Goal: Task Accomplishment & Management: Manage account settings

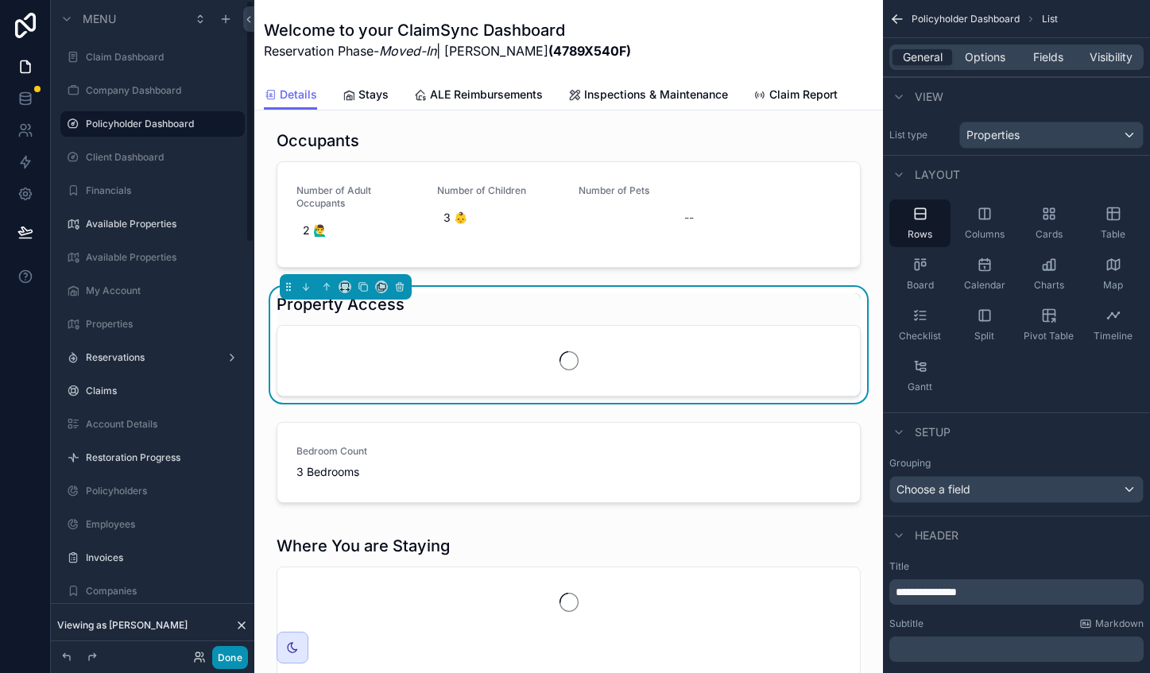
click at [223, 653] on button "Done" at bounding box center [230, 657] width 36 height 23
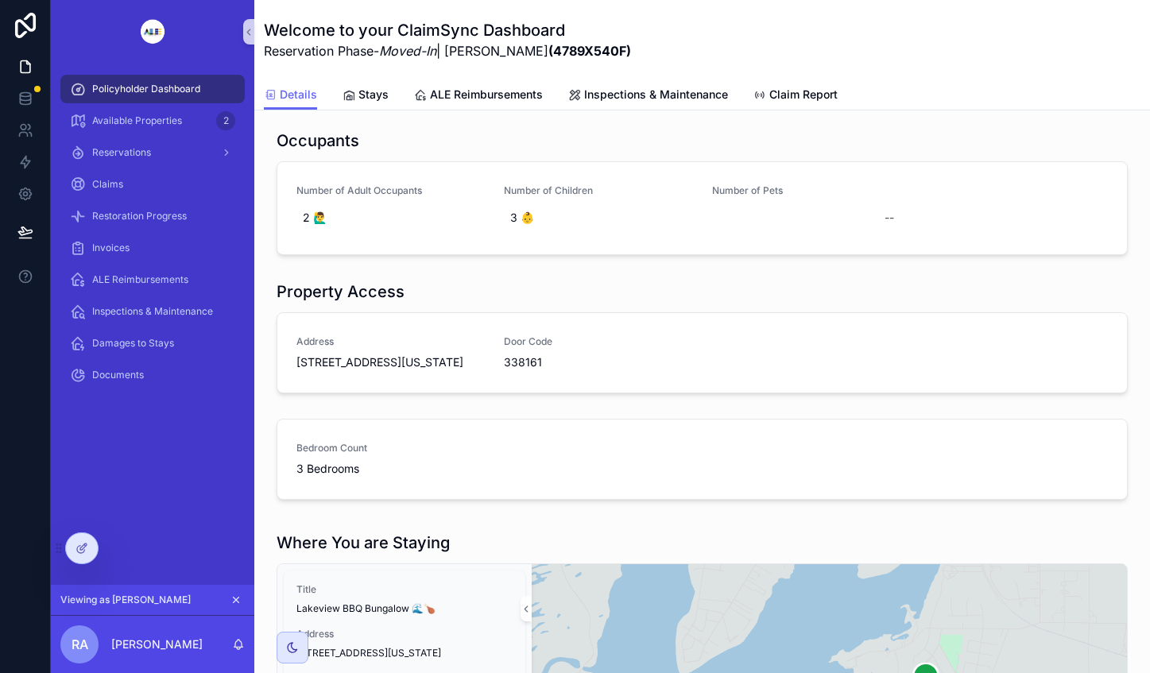
click at [0, 0] on icon at bounding box center [0, 0] width 0 height 0
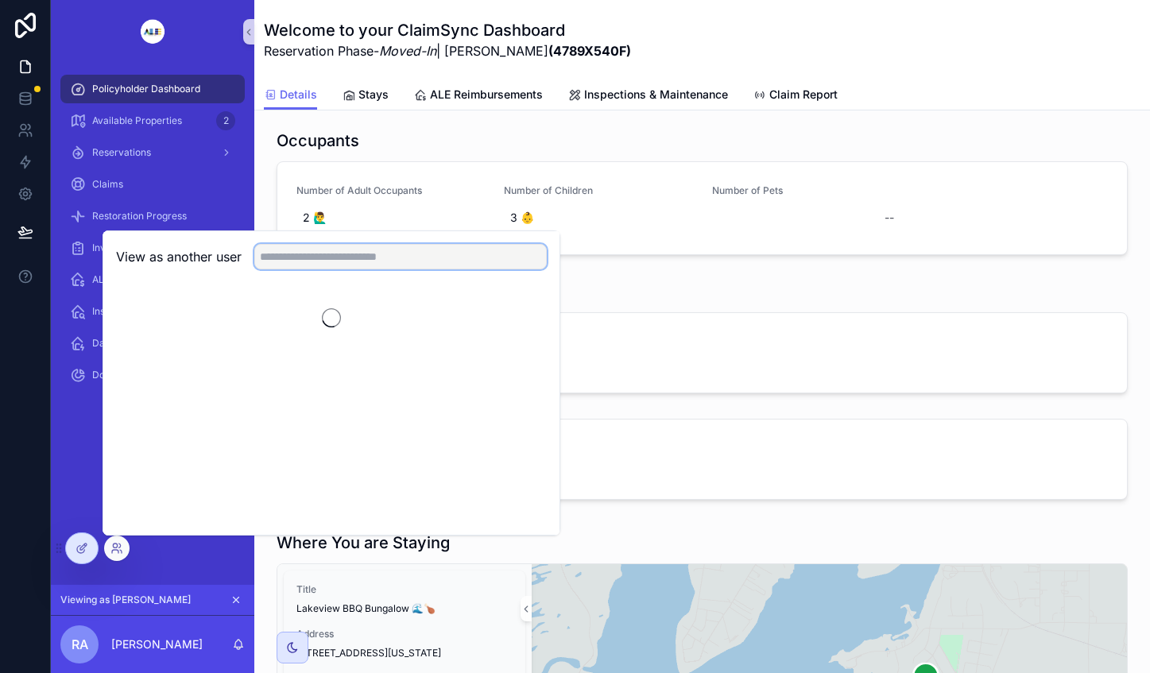
click at [377, 250] on input "text" at bounding box center [400, 256] width 292 height 25
click at [331, 260] on input "**" at bounding box center [400, 256] width 292 height 25
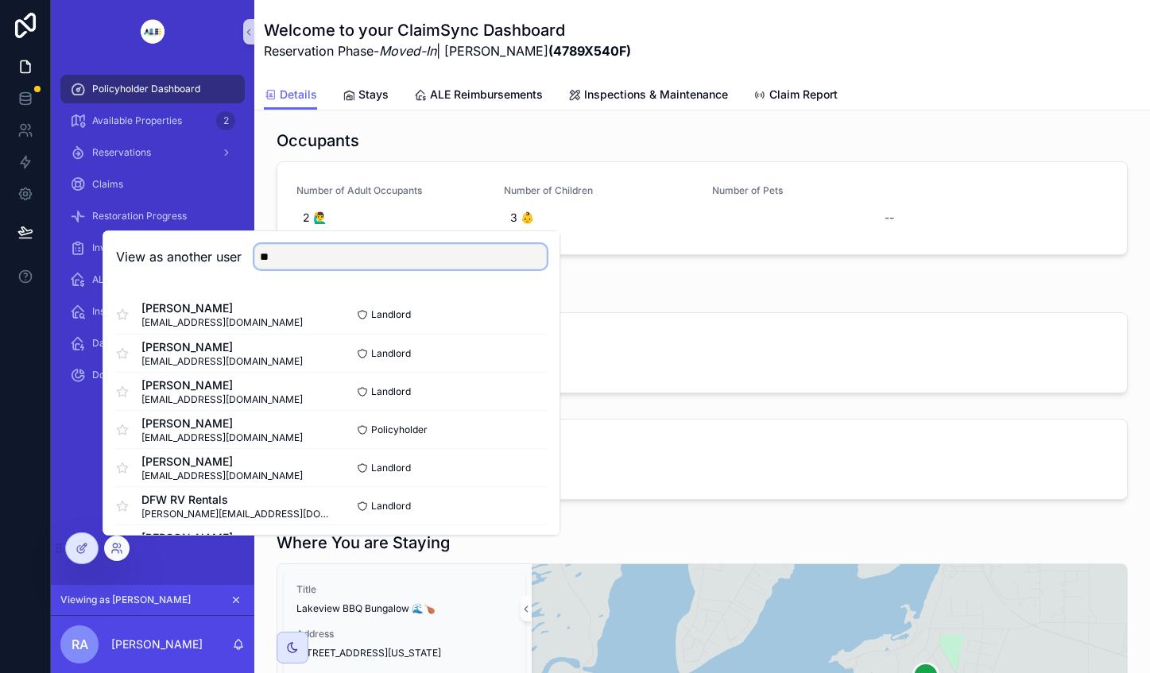
type input "**"
click at [0, 0] on button "Select" at bounding box center [0, 0] width 0 height 0
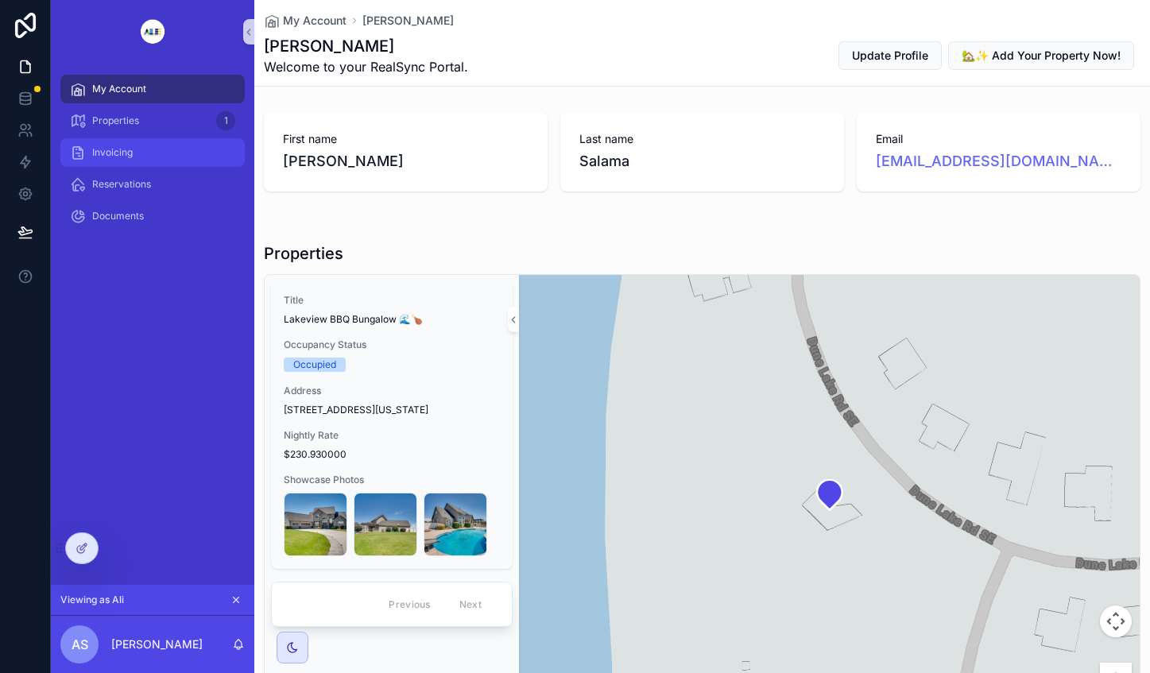
click at [129, 148] on span "Invoicing" at bounding box center [112, 152] width 41 height 13
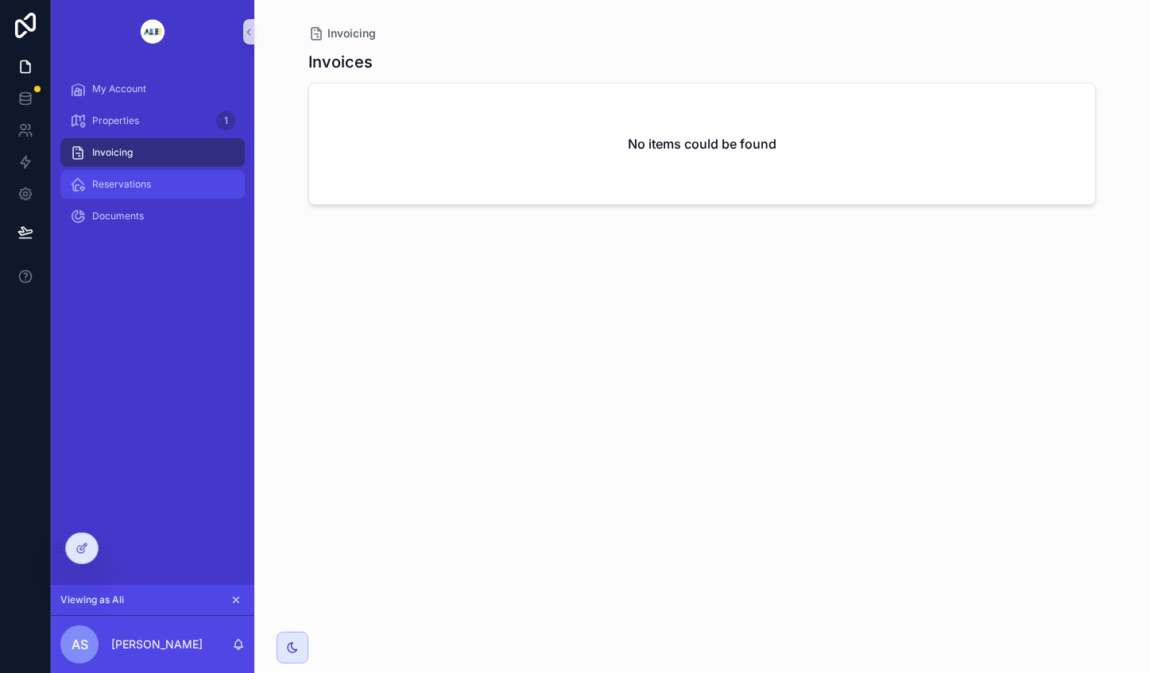
click at [141, 189] on span "Reservations" at bounding box center [121, 184] width 59 height 13
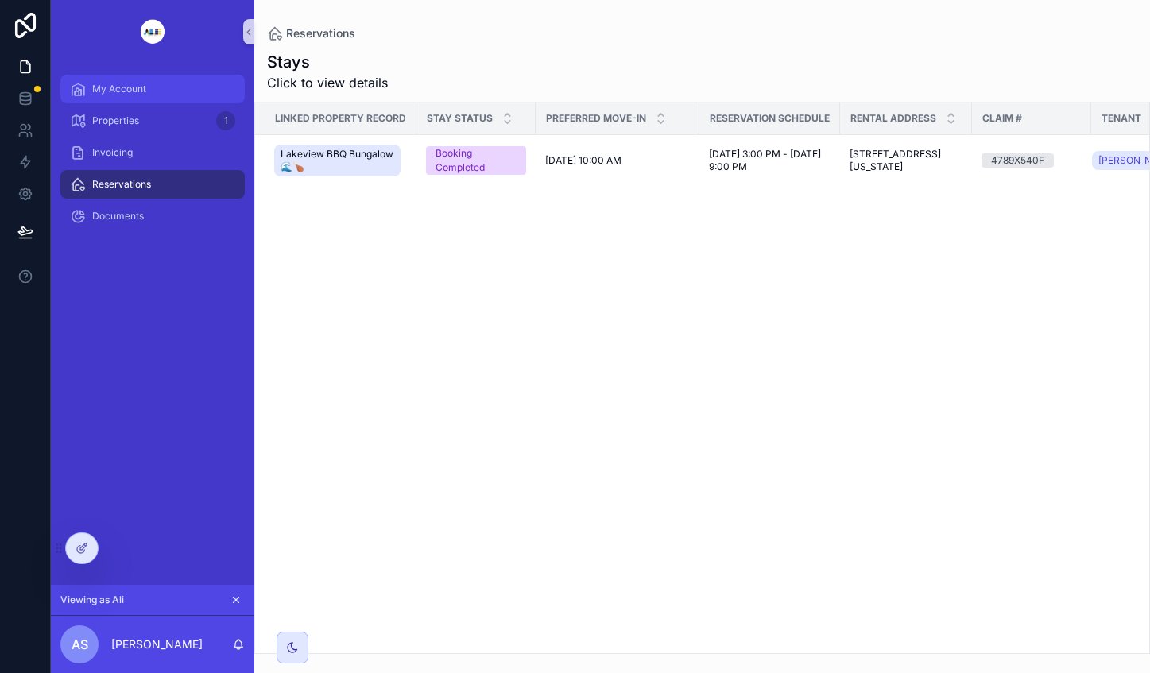
click at [153, 88] on div "My Account" at bounding box center [152, 88] width 165 height 25
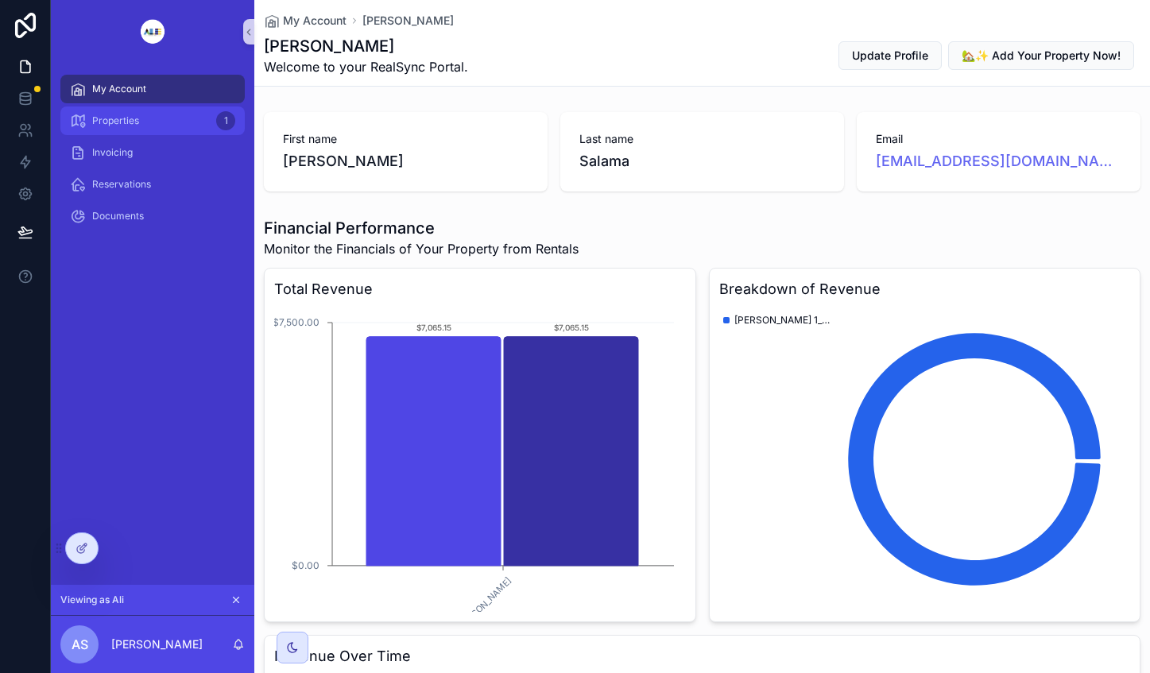
click at [126, 123] on span "Properties" at bounding box center [115, 120] width 47 height 13
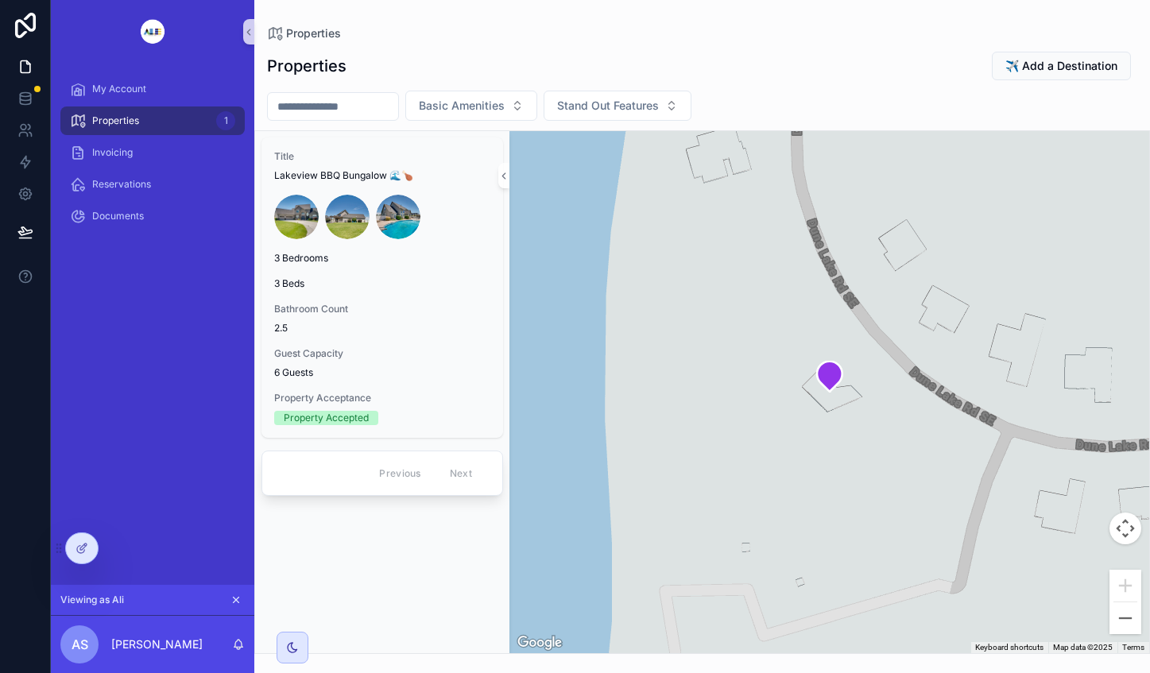
click at [443, 325] on span "2.5" at bounding box center [382, 328] width 216 height 13
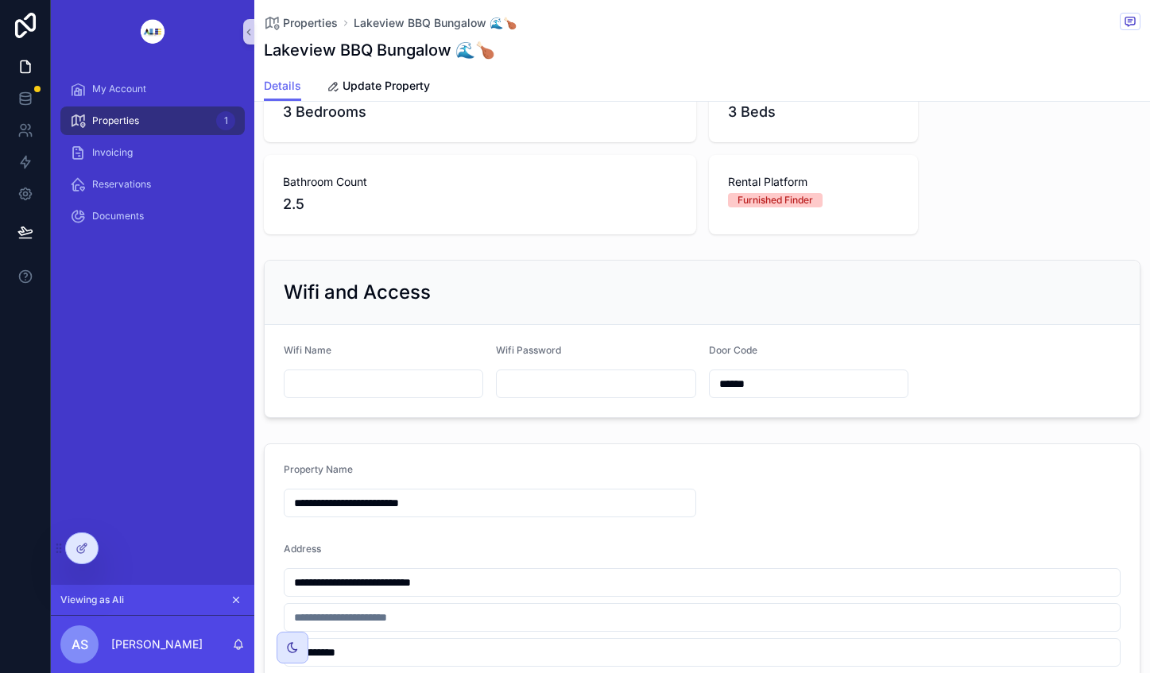
scroll to position [99, 0]
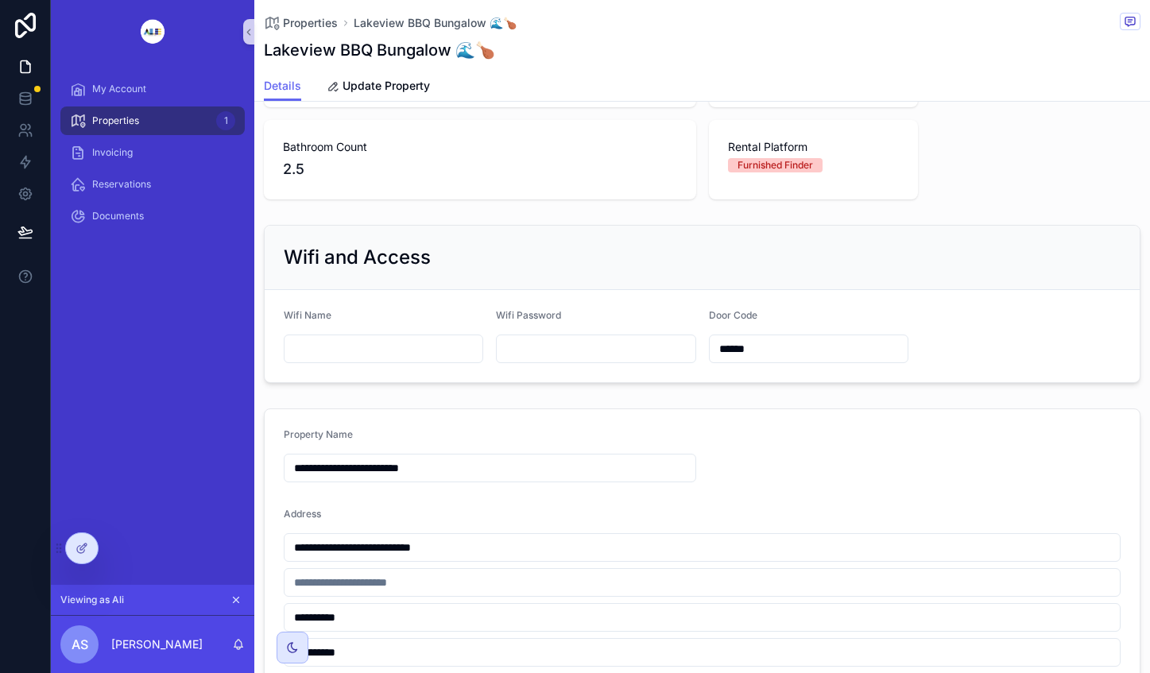
click at [385, 352] on input "scrollable content" at bounding box center [383, 349] width 198 height 22
type input "********"
type input "*"
type input "*********"
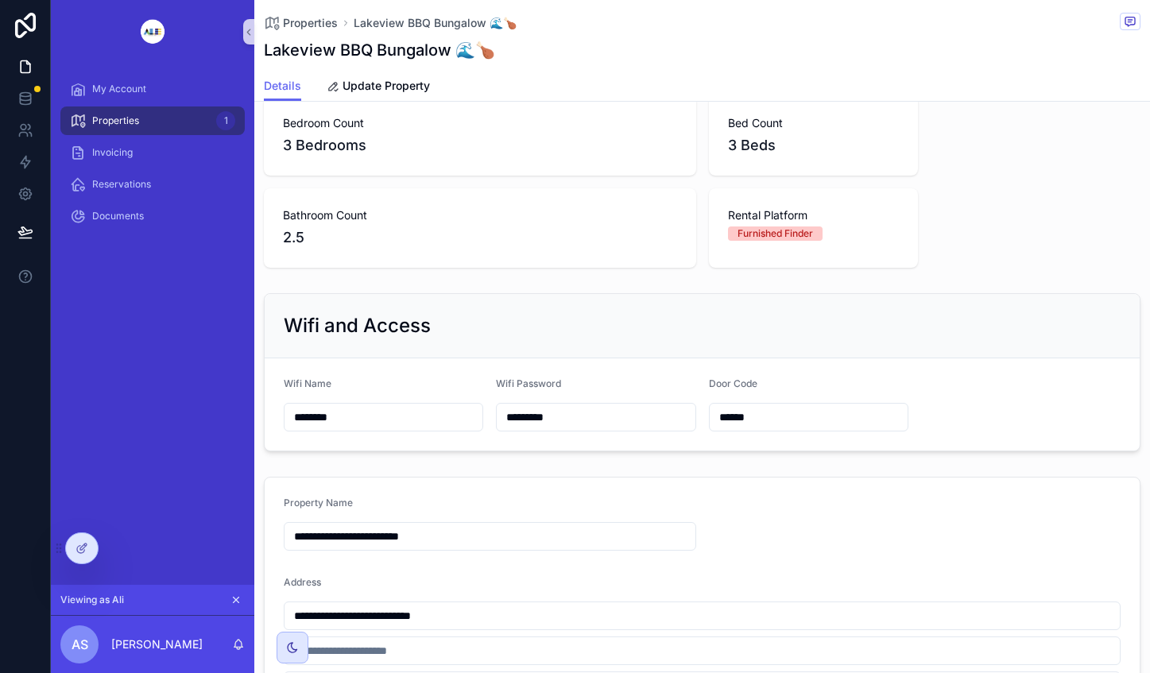
scroll to position [0, 0]
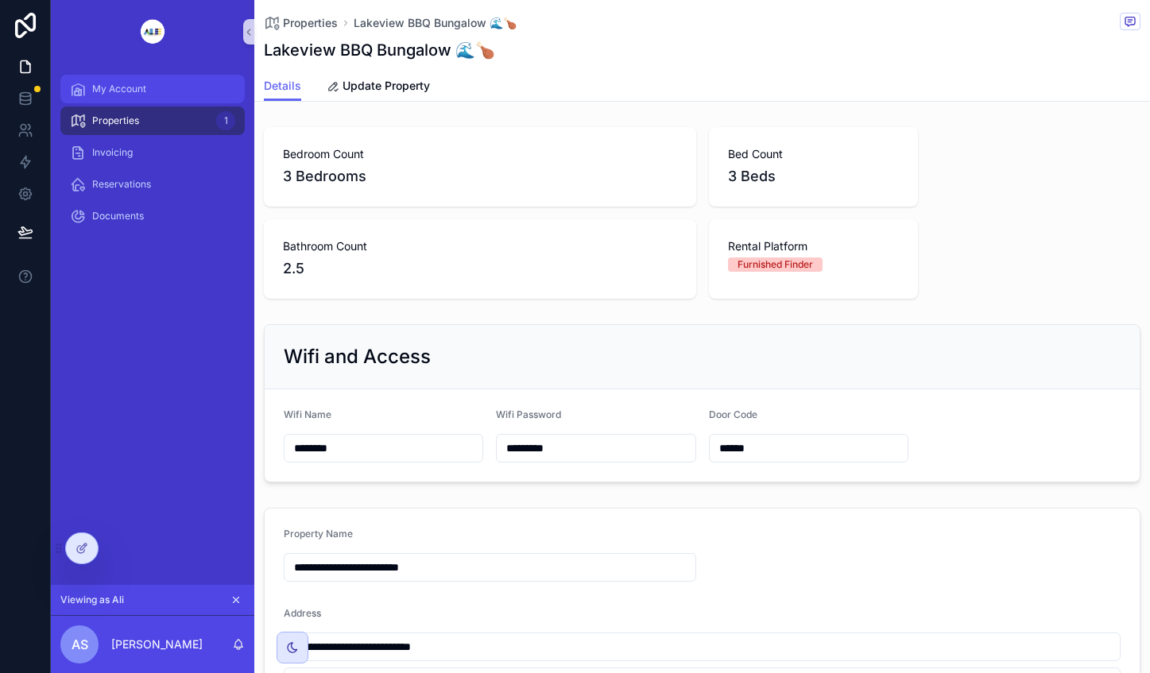
click at [160, 80] on div "My Account" at bounding box center [152, 88] width 165 height 25
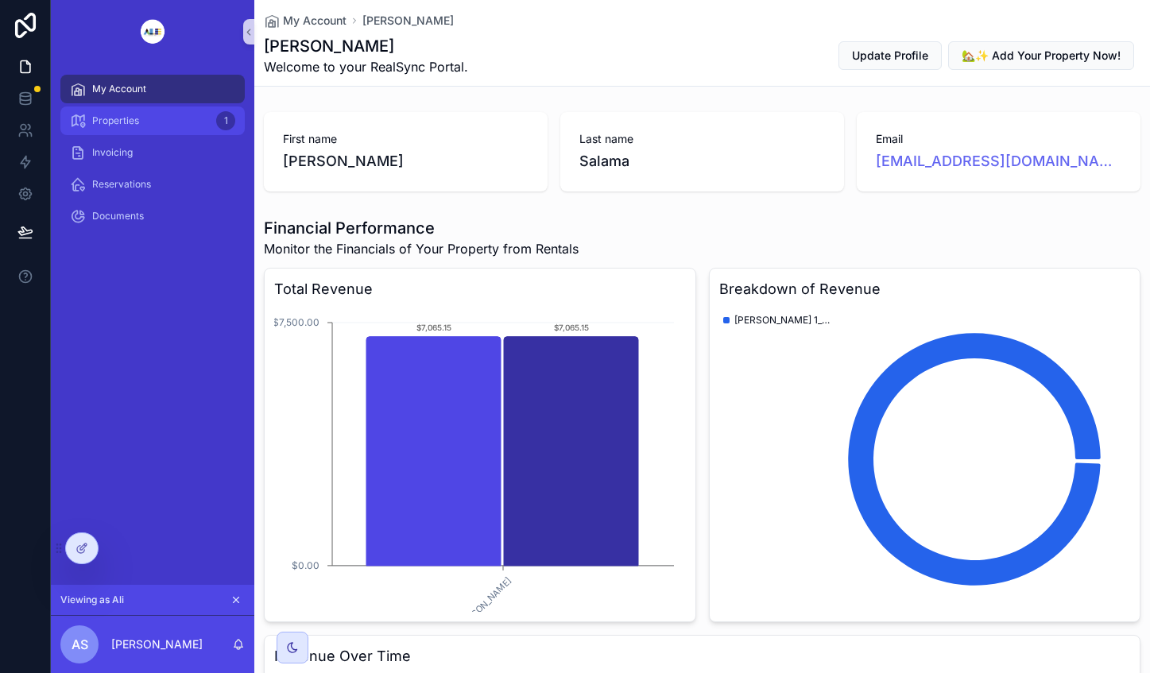
click at [126, 114] on span "Properties" at bounding box center [115, 120] width 47 height 13
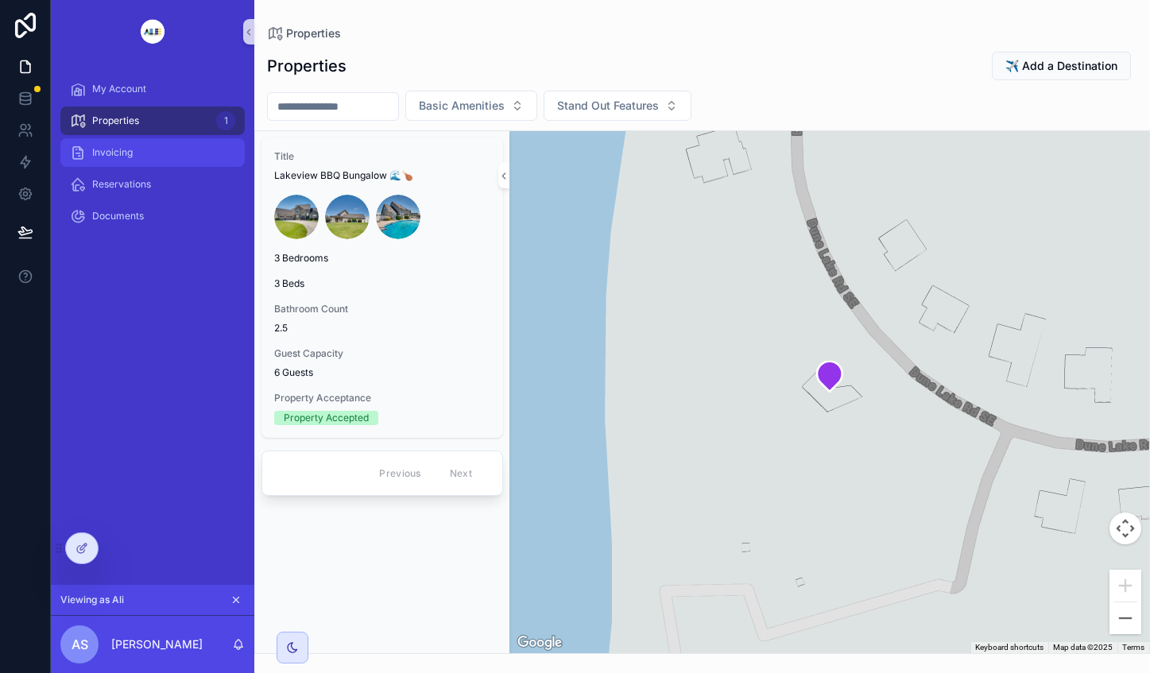
click at [122, 150] on span "Invoicing" at bounding box center [112, 152] width 41 height 13
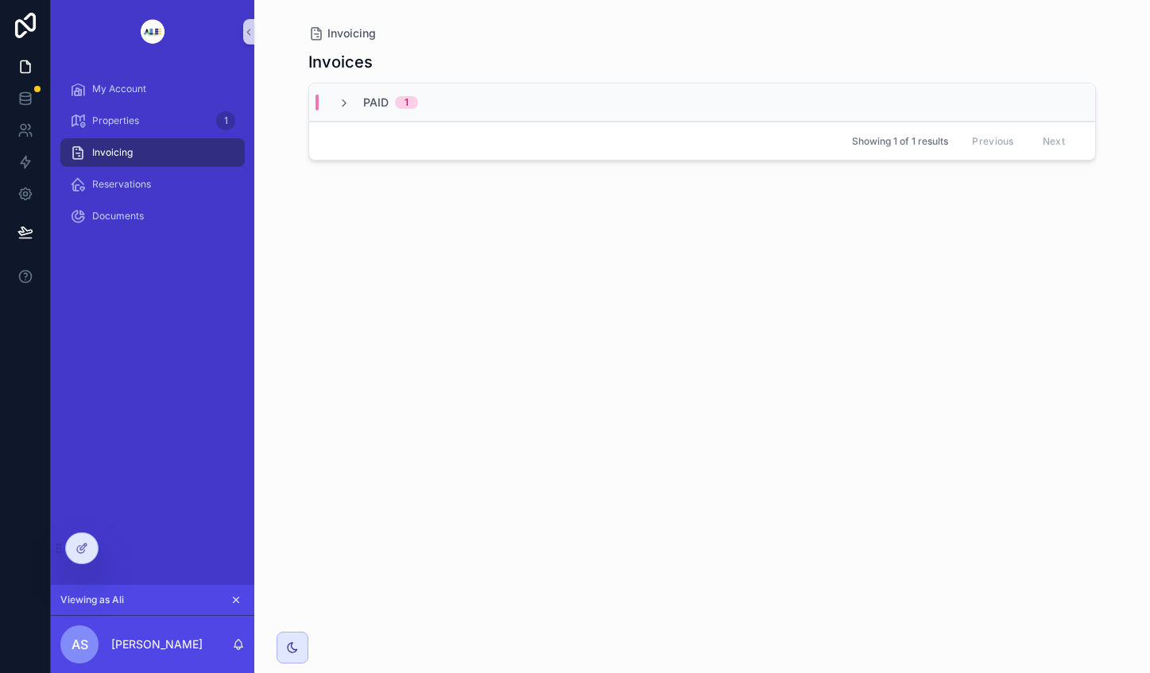
click at [346, 99] on icon "scrollable content" at bounding box center [344, 103] width 13 height 13
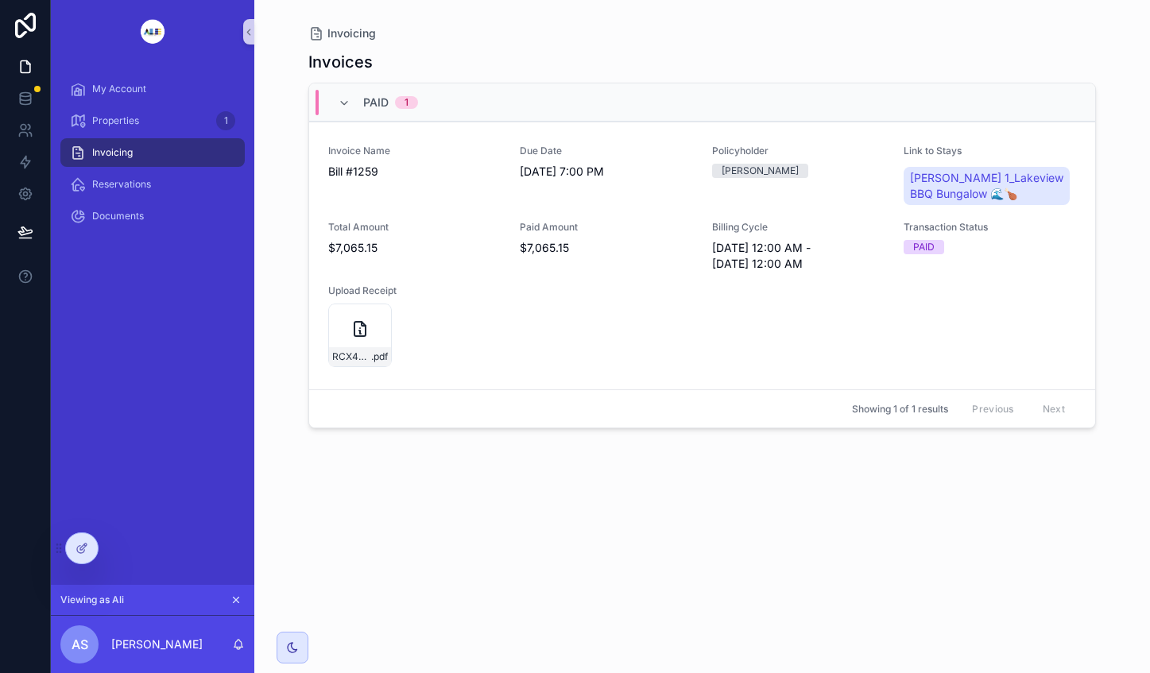
click at [352, 338] on icon "scrollable content" at bounding box center [359, 328] width 19 height 19
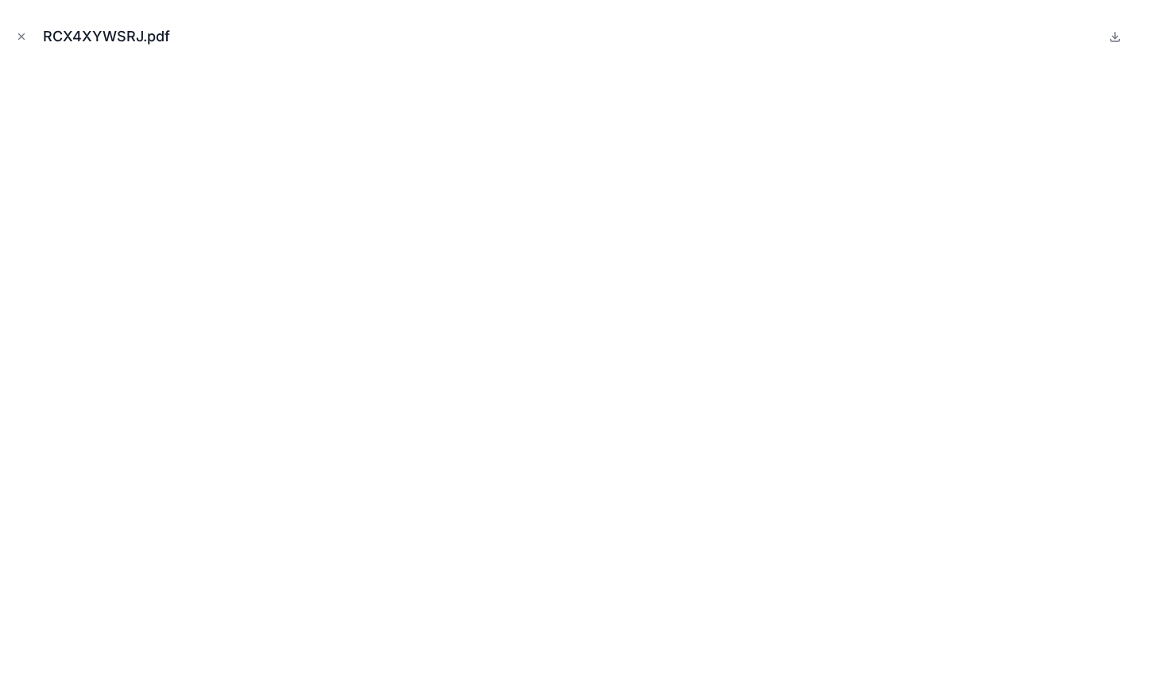
click at [29, 30] on button "Close modal" at bounding box center [21, 36] width 17 height 17
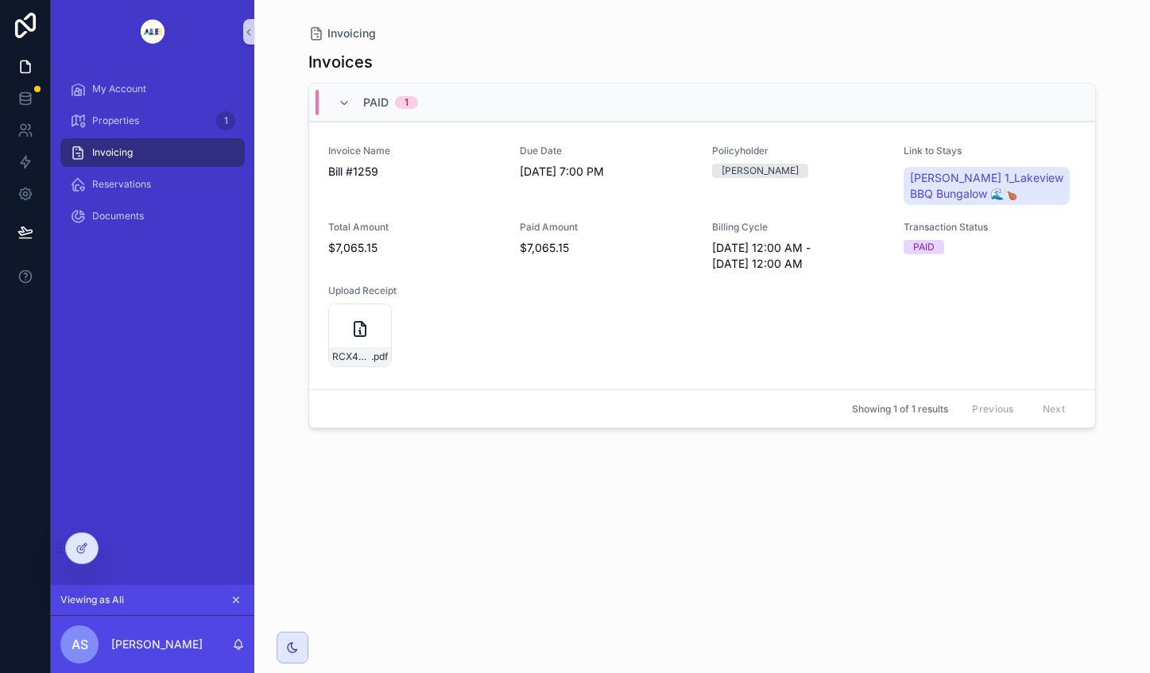
click at [365, 336] on icon "scrollable content" at bounding box center [359, 329] width 11 height 14
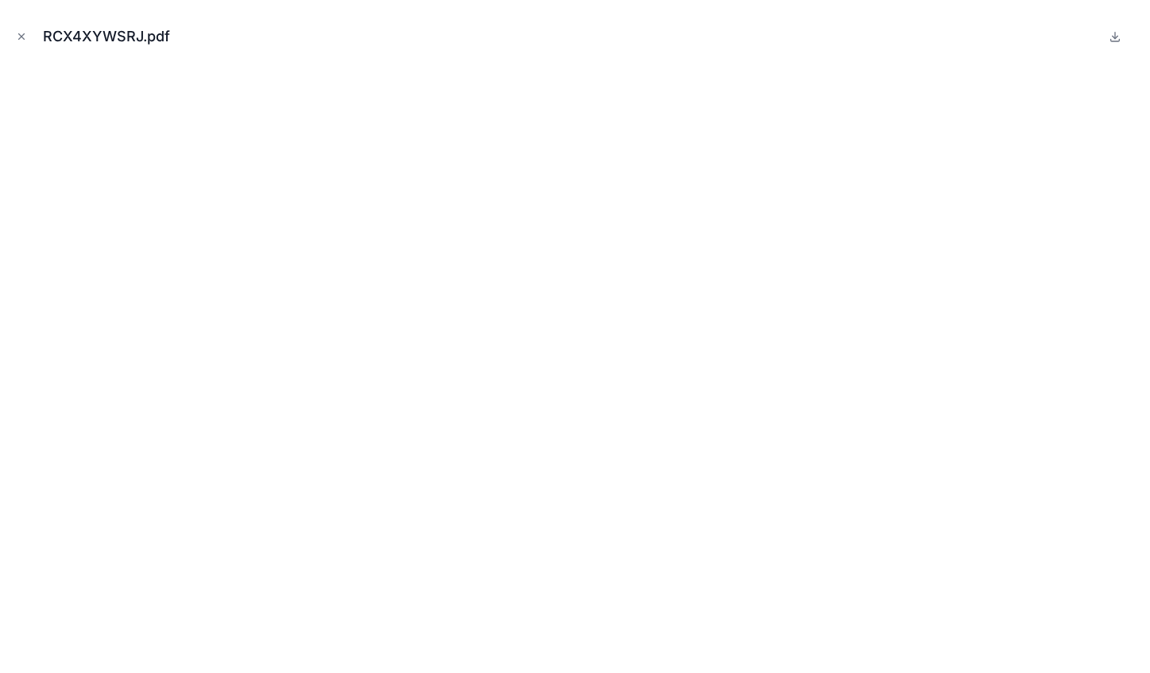
click at [18, 32] on icon "Close modal" at bounding box center [21, 36] width 11 height 11
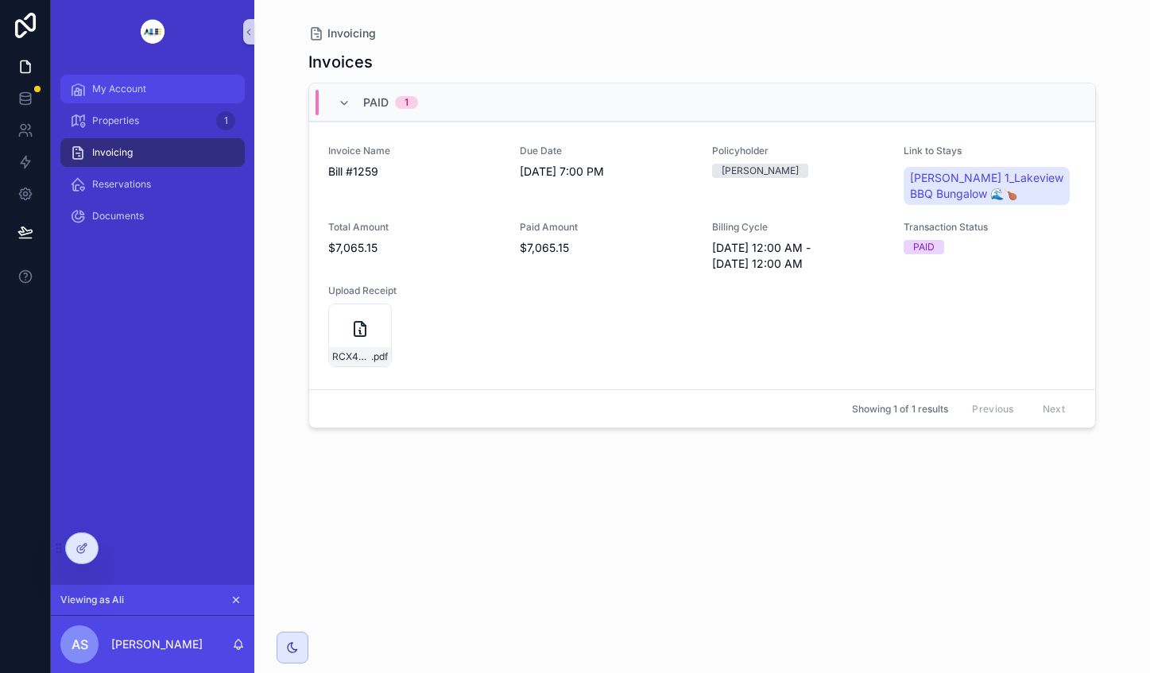
drag, startPoint x: 124, startPoint y: 90, endPoint x: 194, endPoint y: 105, distance: 71.5
click at [124, 90] on span "My Account" at bounding box center [119, 89] width 54 height 13
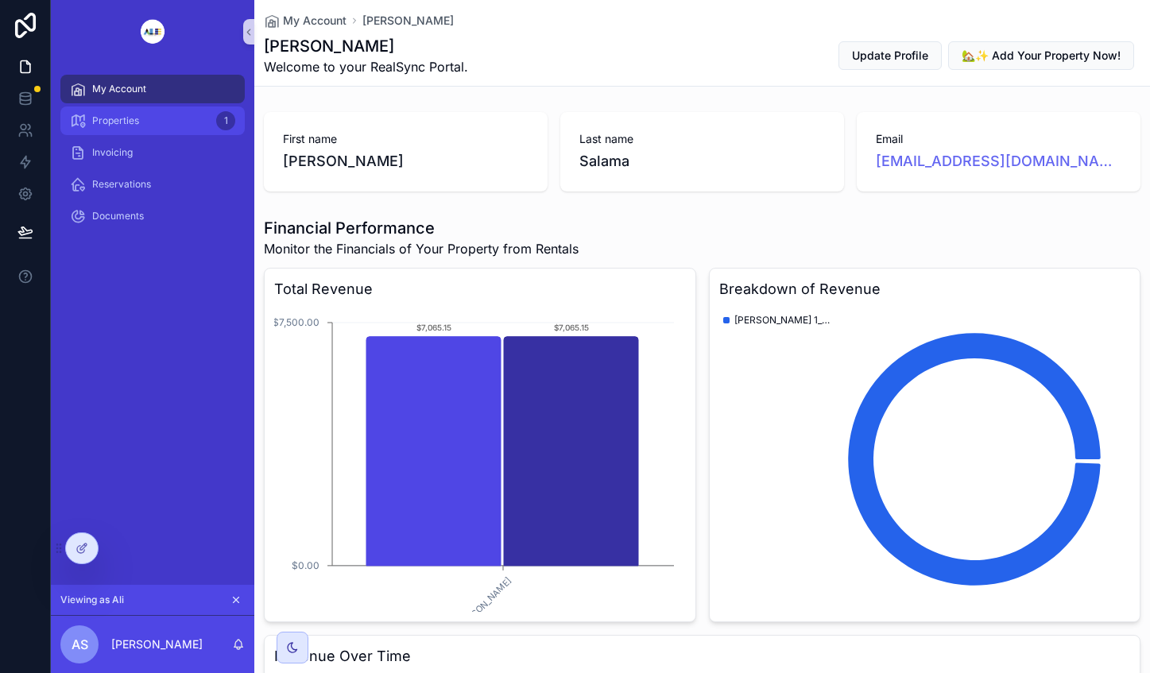
click at [116, 114] on span "Properties" at bounding box center [115, 120] width 47 height 13
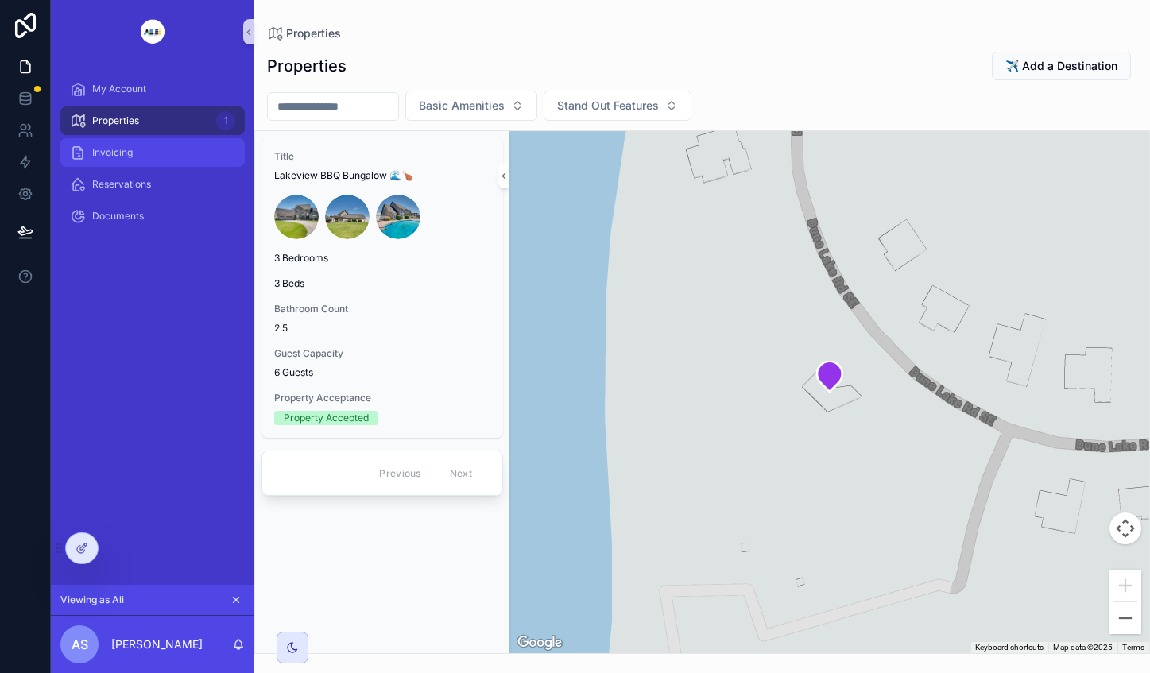
click at [101, 158] on span "Invoicing" at bounding box center [112, 152] width 41 height 13
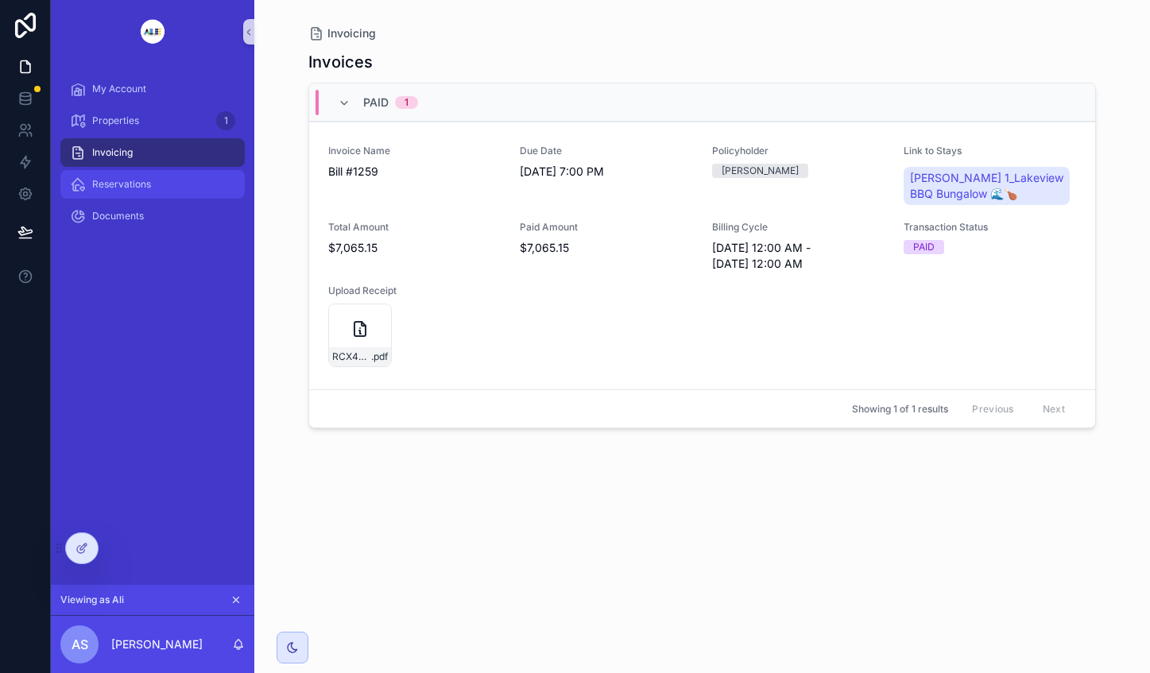
click at [132, 185] on span "Reservations" at bounding box center [121, 184] width 59 height 13
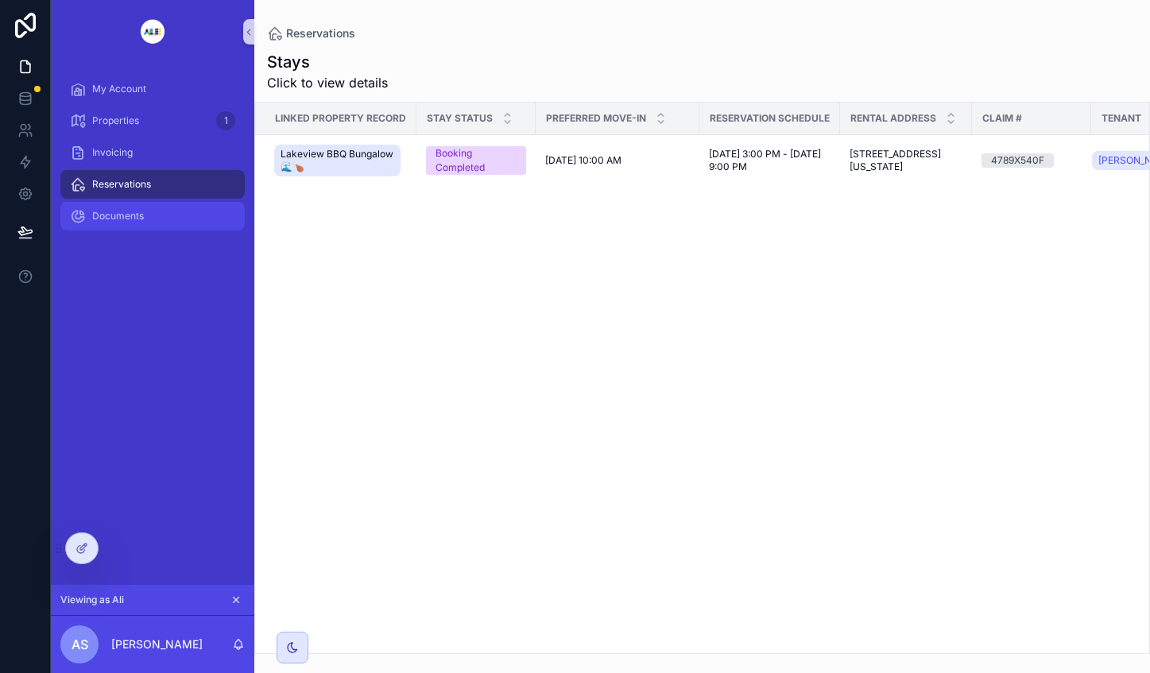
click at [124, 215] on span "Documents" at bounding box center [118, 216] width 52 height 13
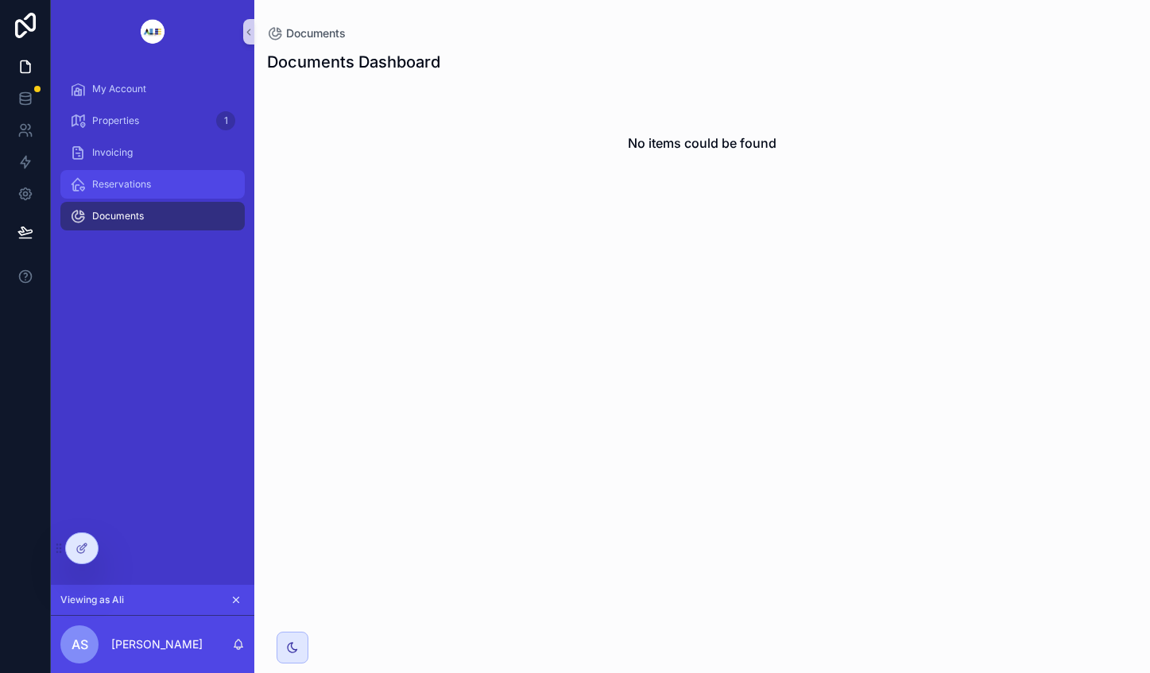
click at [130, 183] on span "Reservations" at bounding box center [121, 184] width 59 height 13
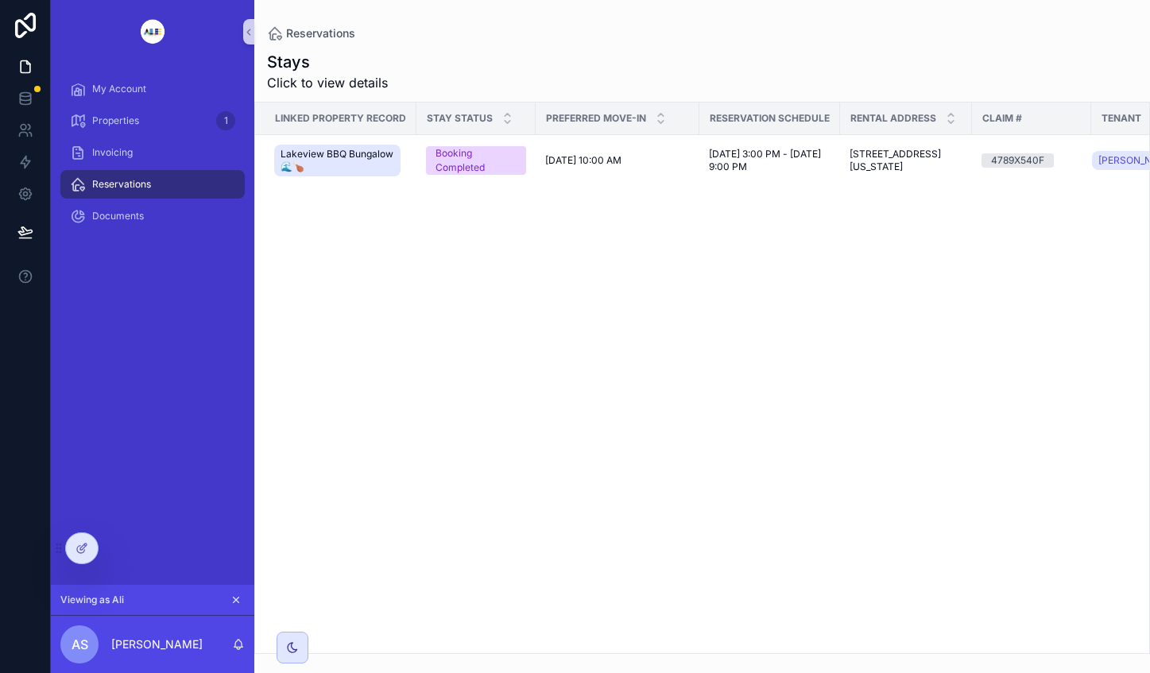
click at [654, 167] on div "9/28/2025 10:00 AM 9/28/2025 10:00 AM" at bounding box center [617, 160] width 145 height 13
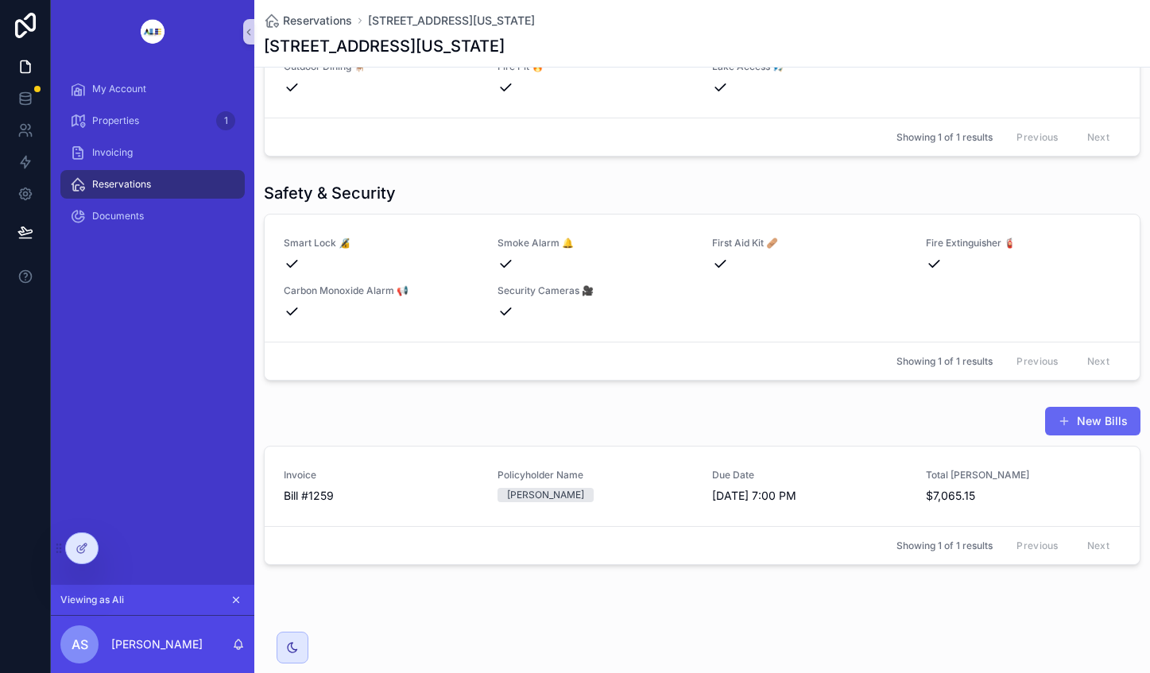
scroll to position [1667, 0]
click at [673, 494] on div "[PERSON_NAME]" at bounding box center [594, 495] width 195 height 14
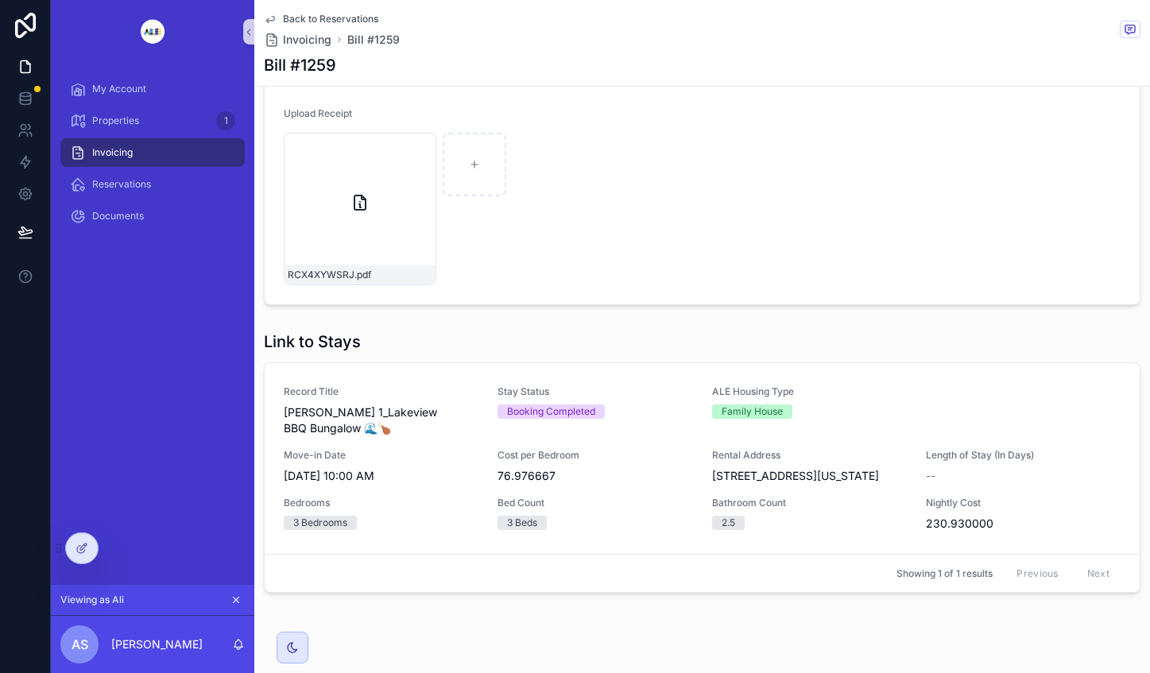
scroll to position [577, 0]
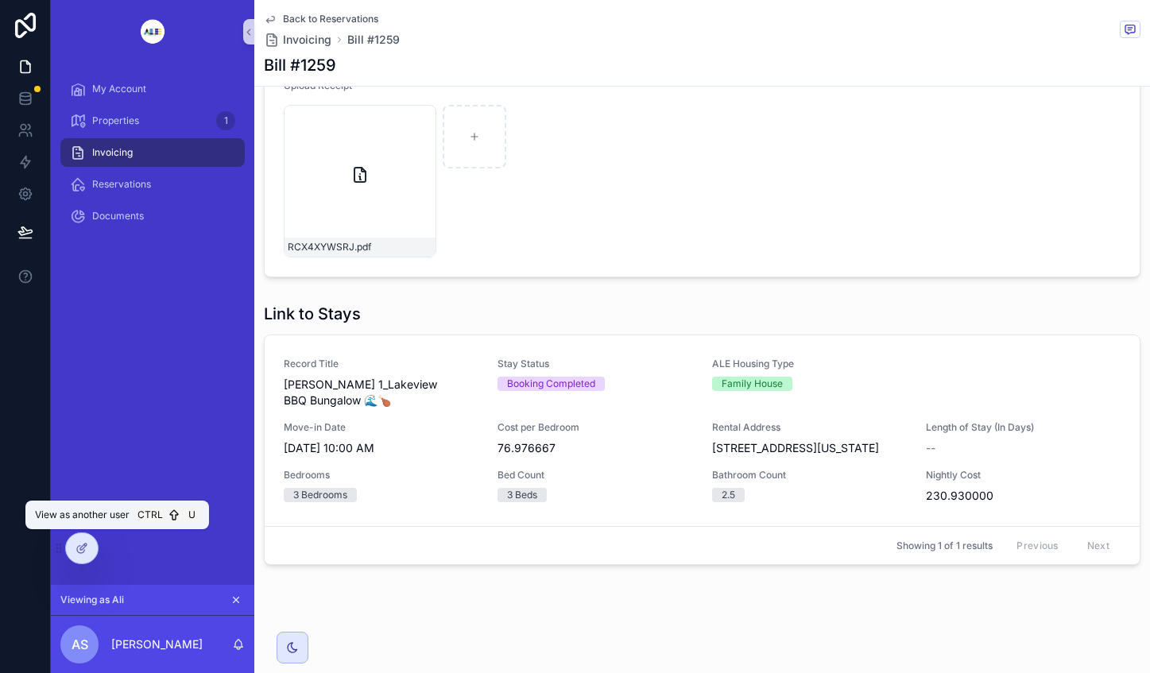
click at [0, 0] on icon at bounding box center [0, 0] width 0 height 0
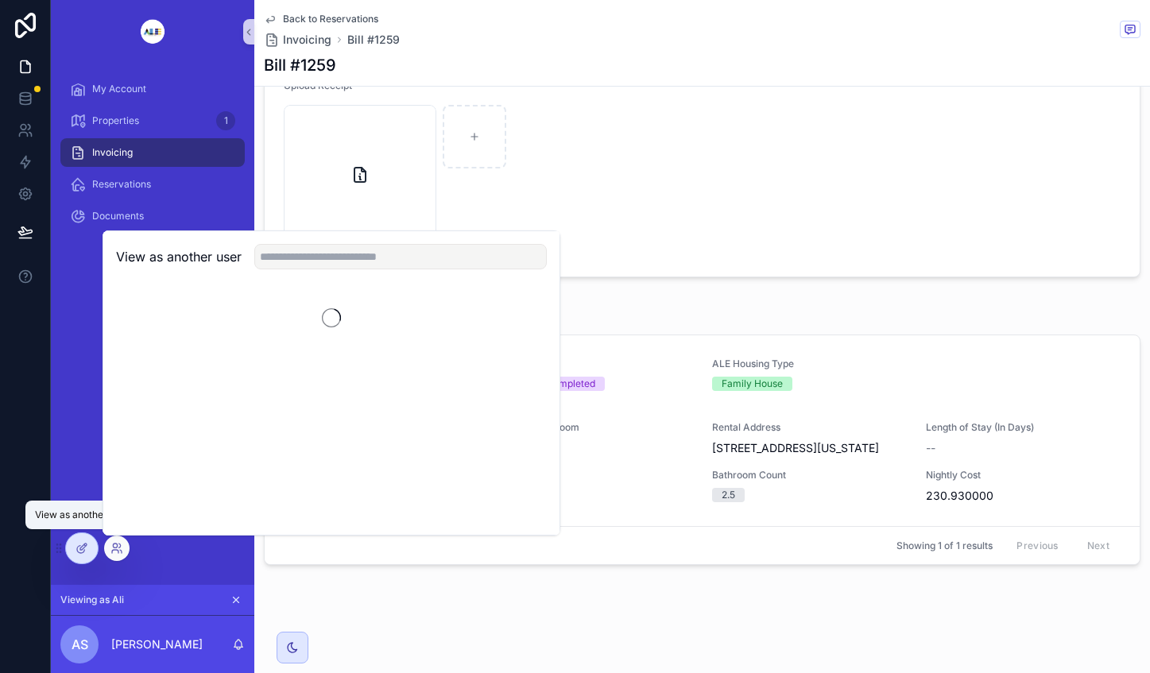
click at [111, 547] on icon at bounding box center [116, 548] width 13 height 13
click at [88, 552] on div at bounding box center [82, 548] width 32 height 30
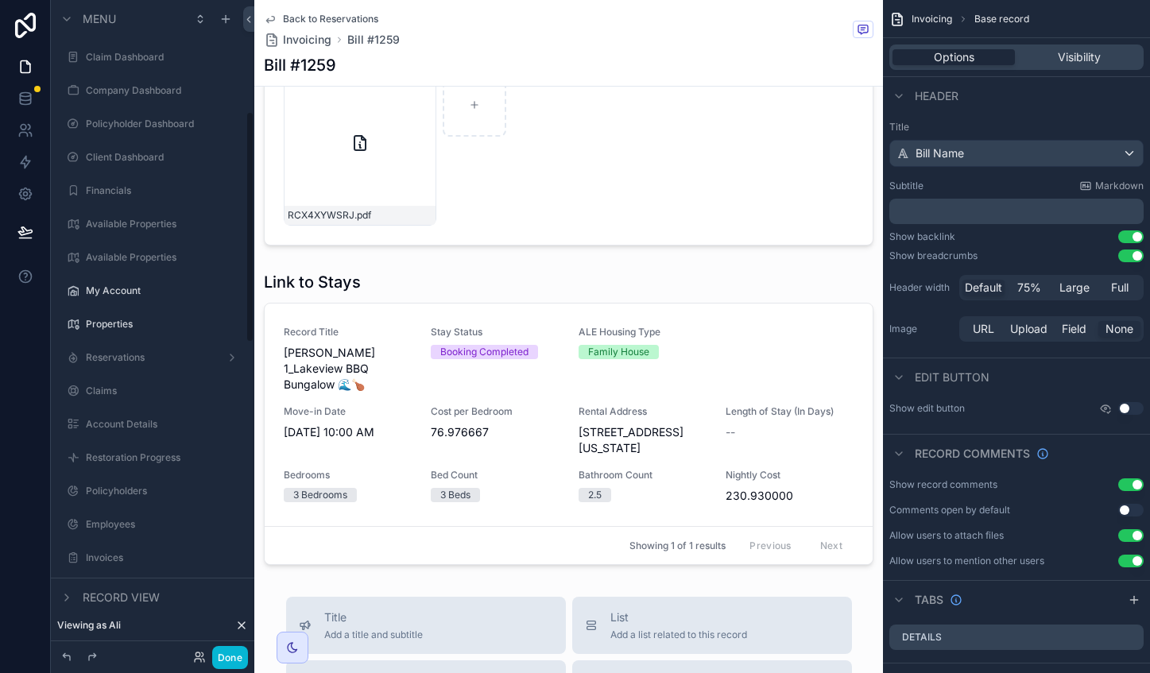
scroll to position [314, 0]
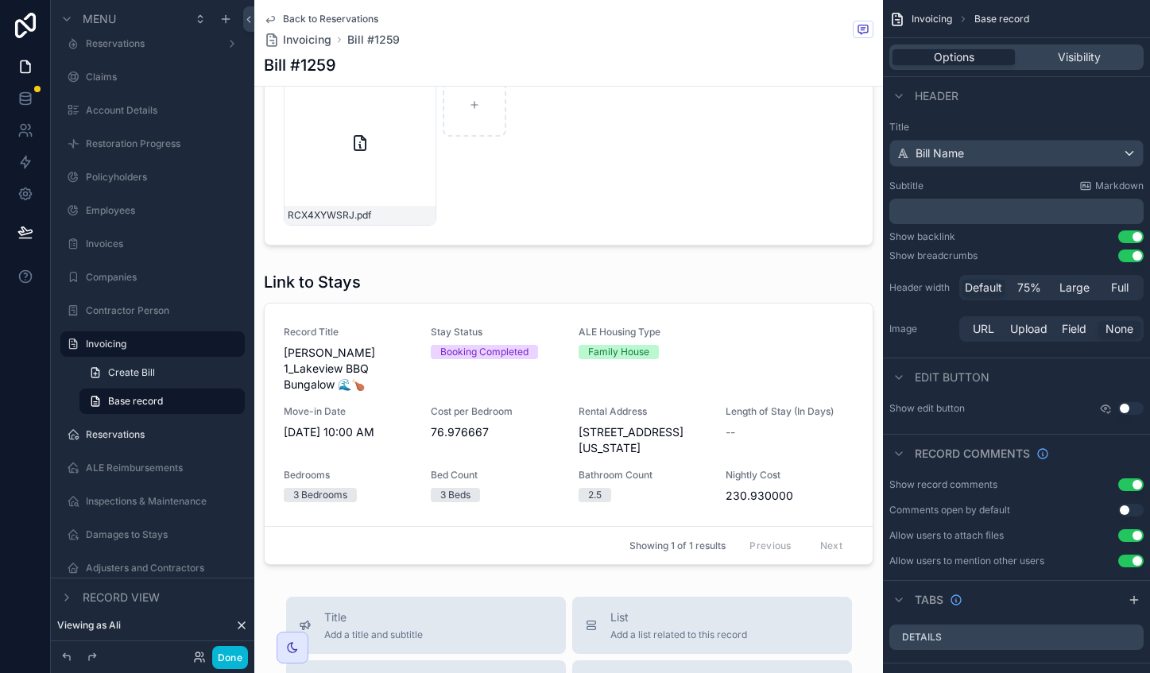
click at [775, 301] on div "scrollable content" at bounding box center [568, 418] width 628 height 307
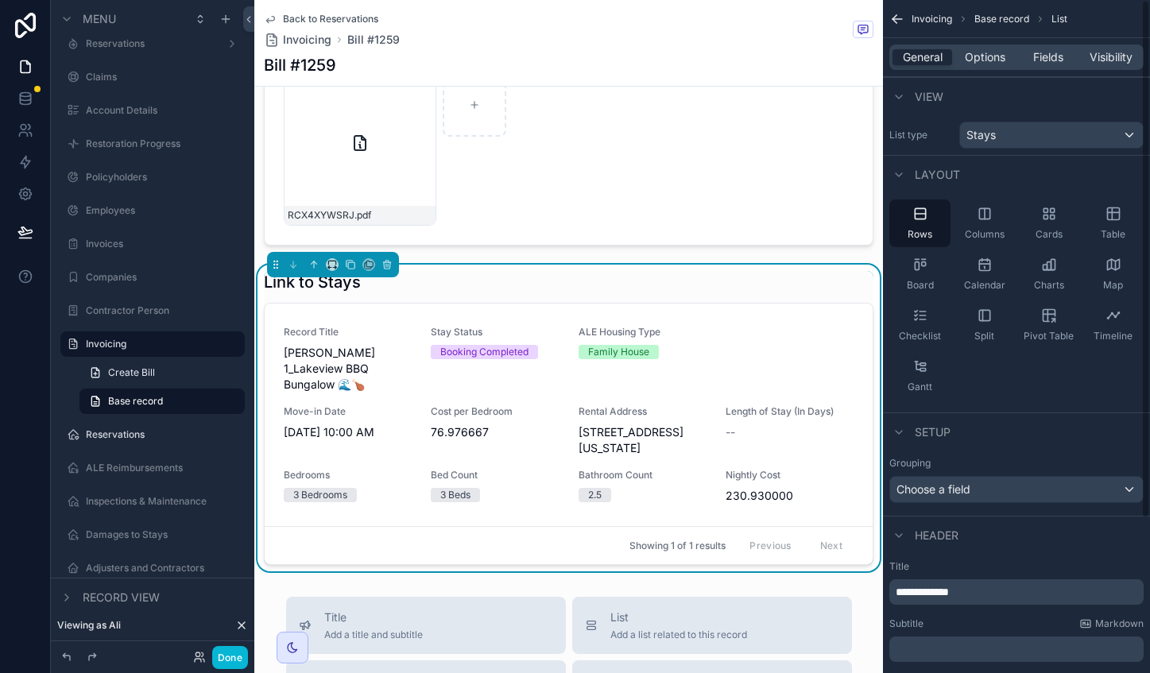
click at [1042, 55] on span "Fields" at bounding box center [1048, 57] width 30 height 16
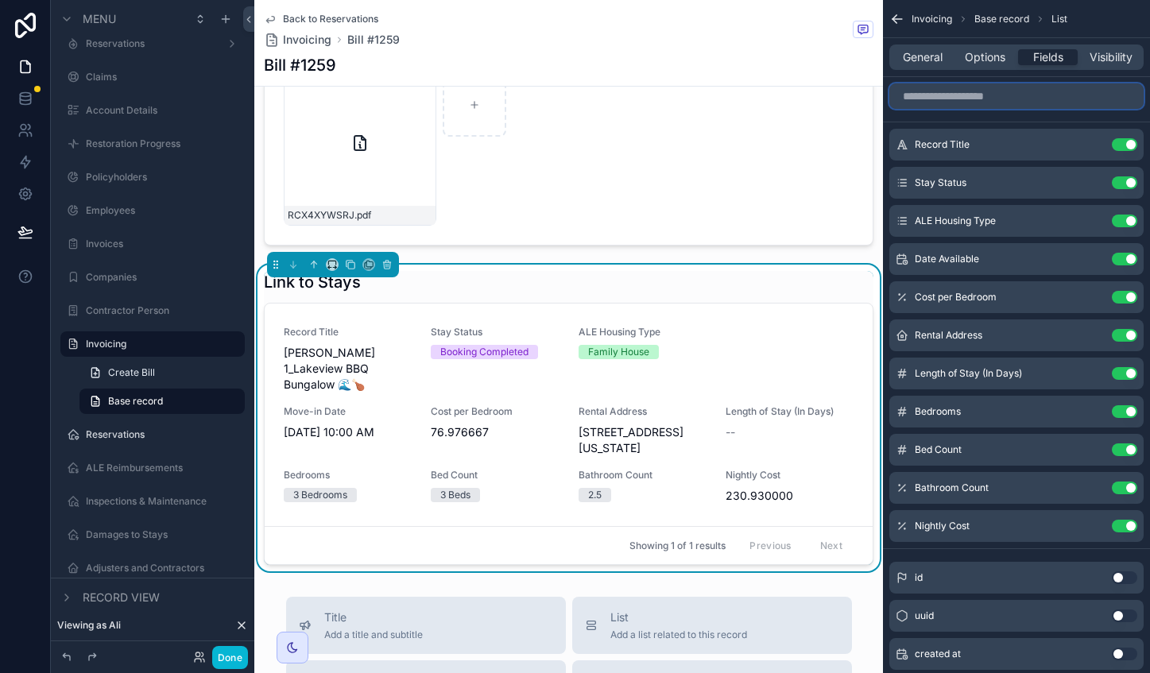
click at [1009, 99] on input "scrollable content" at bounding box center [1016, 95] width 254 height 25
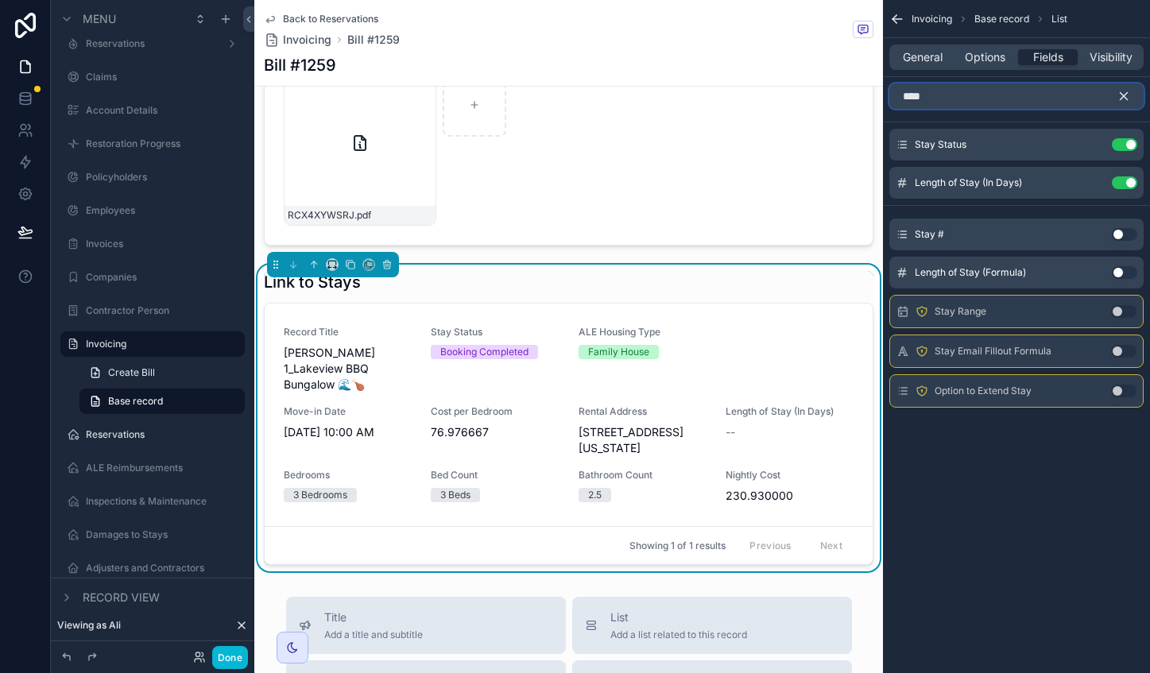
type input "****"
click at [1123, 274] on button "Use setting" at bounding box center [1123, 272] width 25 height 13
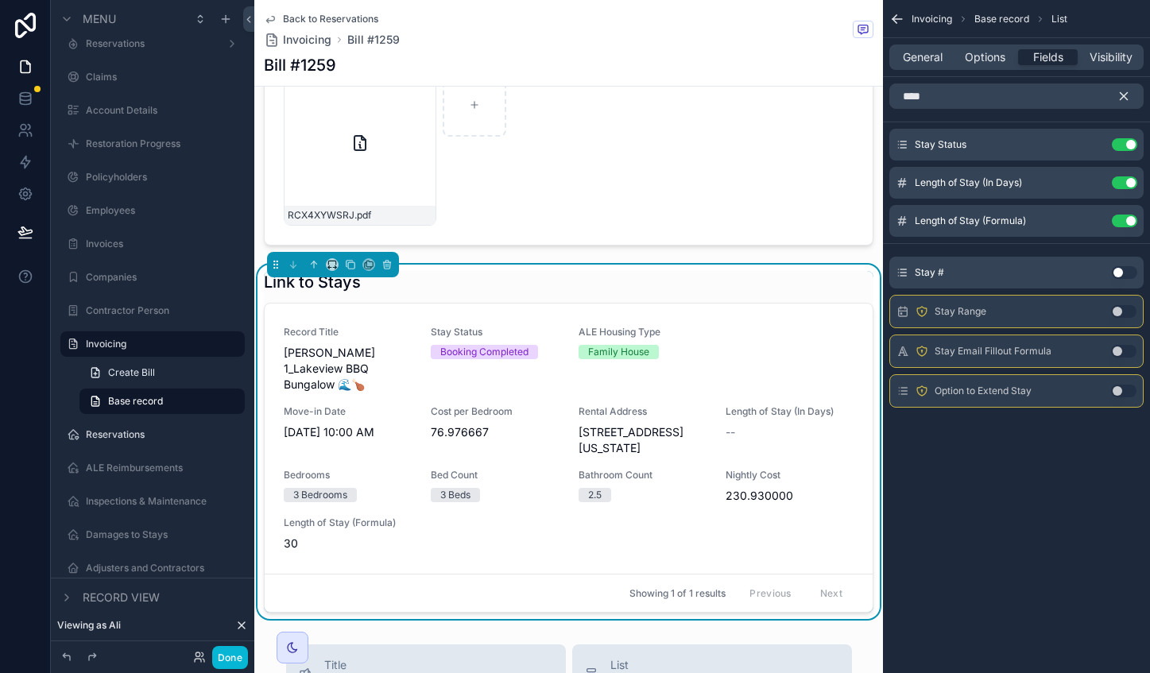
click at [1125, 98] on icon "scrollable content" at bounding box center [1123, 96] width 7 height 7
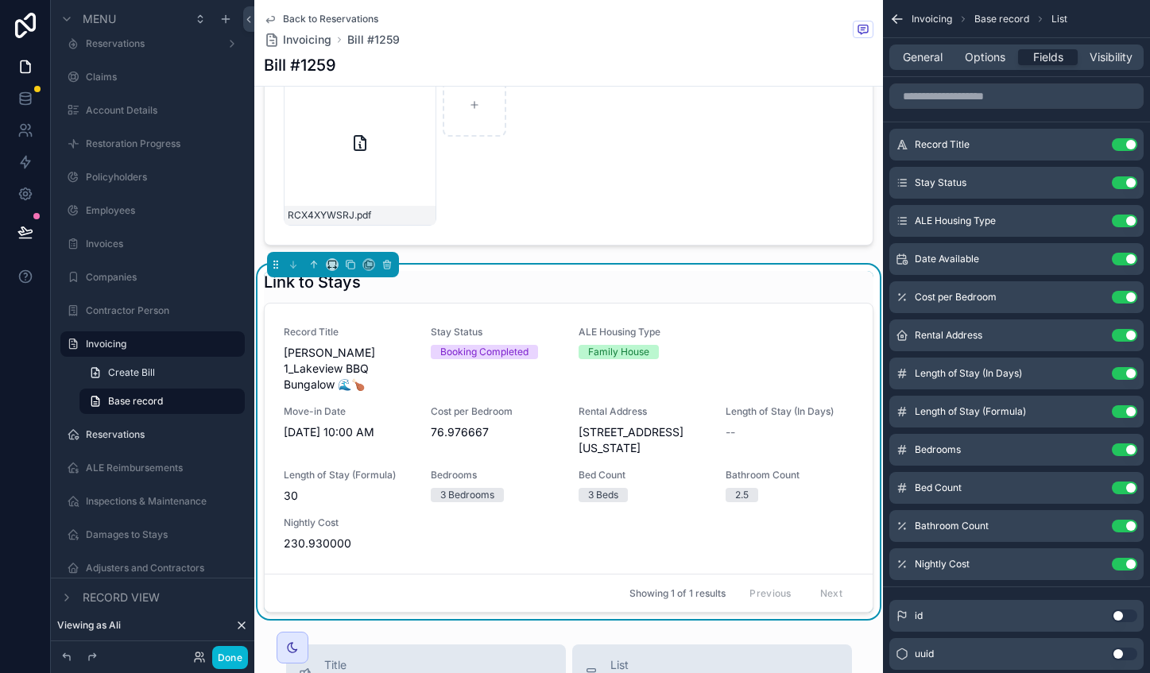
click at [1127, 373] on button "Use setting" at bounding box center [1123, 373] width 25 height 13
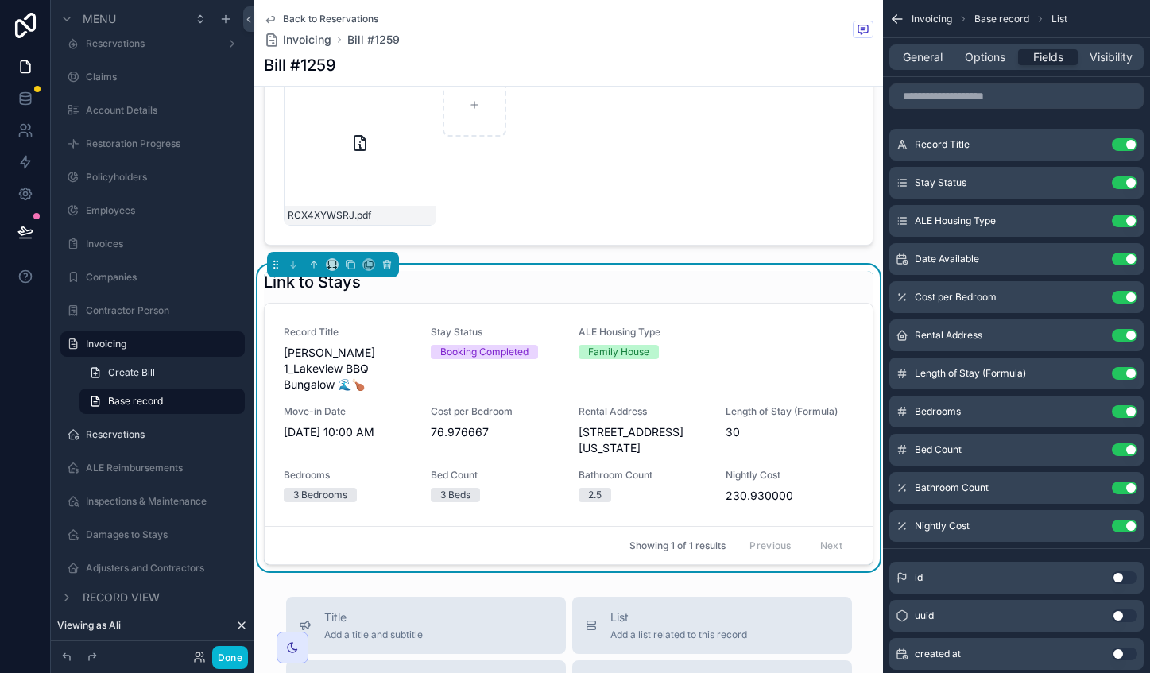
click at [0, 0] on icon "scrollable content" at bounding box center [0, 0] width 0 height 0
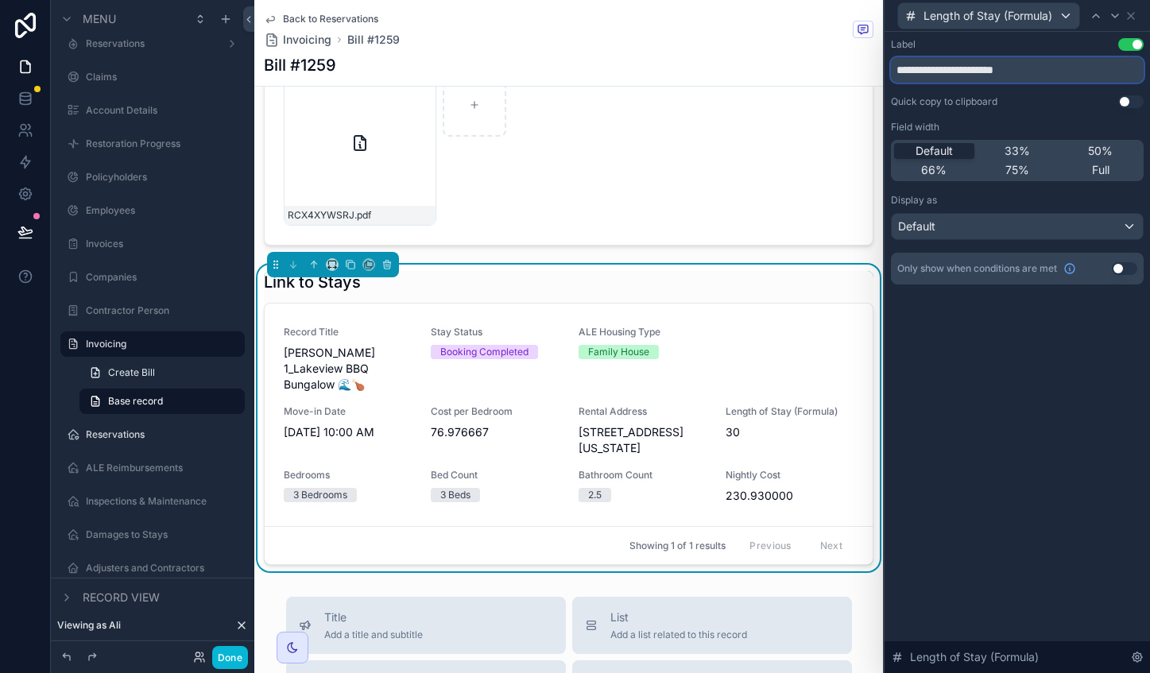
click at [1006, 67] on input "**********" at bounding box center [1017, 69] width 253 height 25
type input "**********"
click at [1077, 359] on div "**********" at bounding box center [1016, 352] width 265 height 641
click at [16, 237] on button at bounding box center [25, 232] width 35 height 44
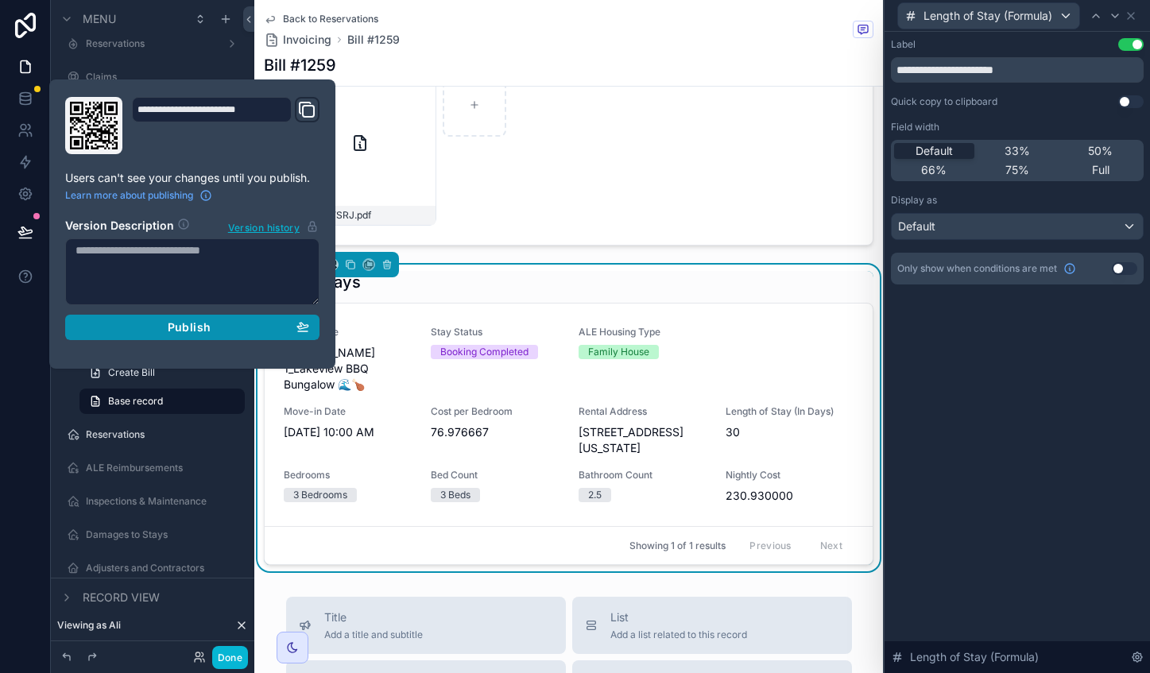
click at [228, 332] on div "Publish" at bounding box center [192, 327] width 234 height 14
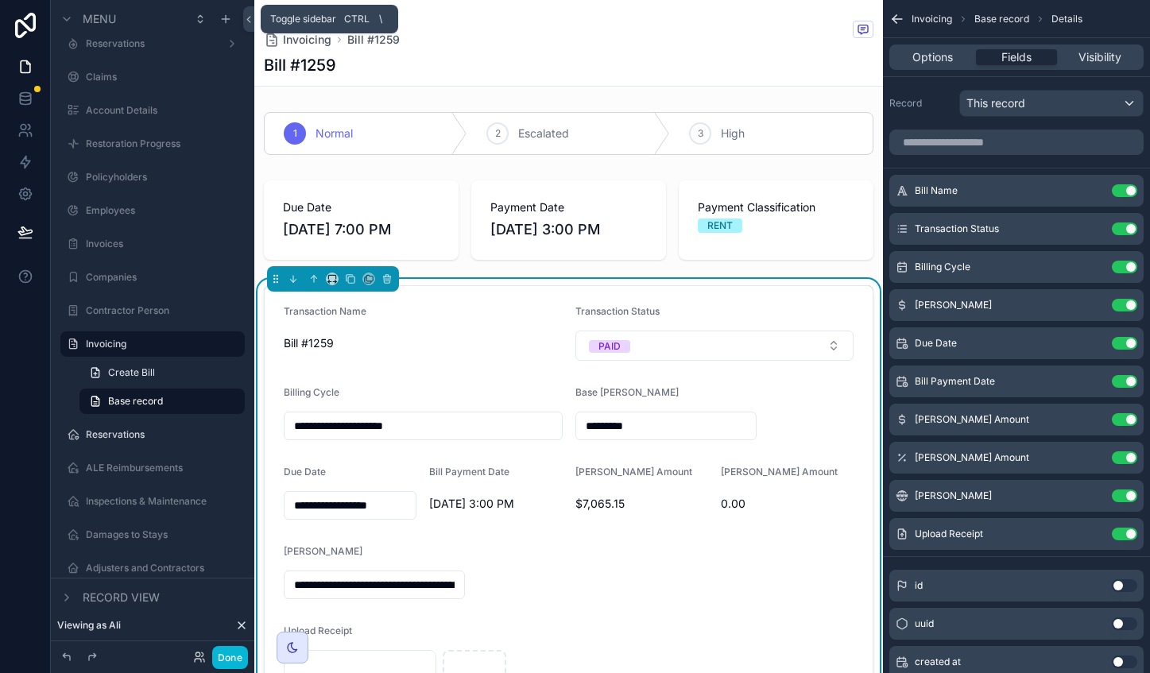
click at [250, 17] on icon at bounding box center [248, 20] width 11 height 12
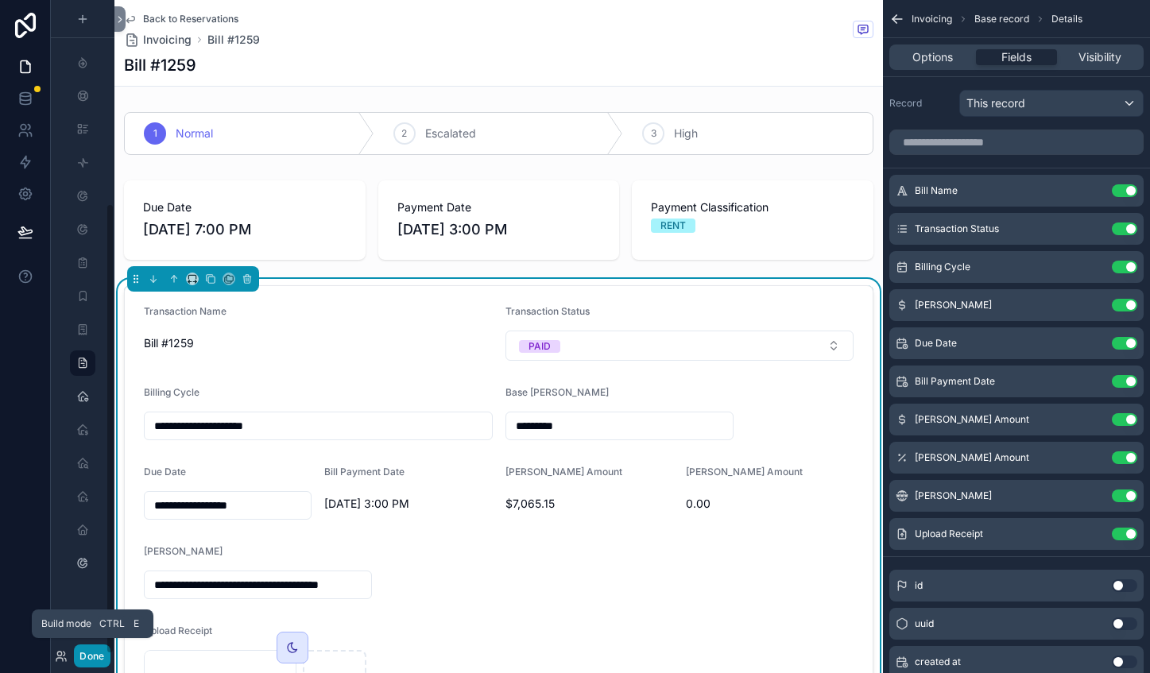
click at [83, 661] on button "Done" at bounding box center [92, 655] width 36 height 23
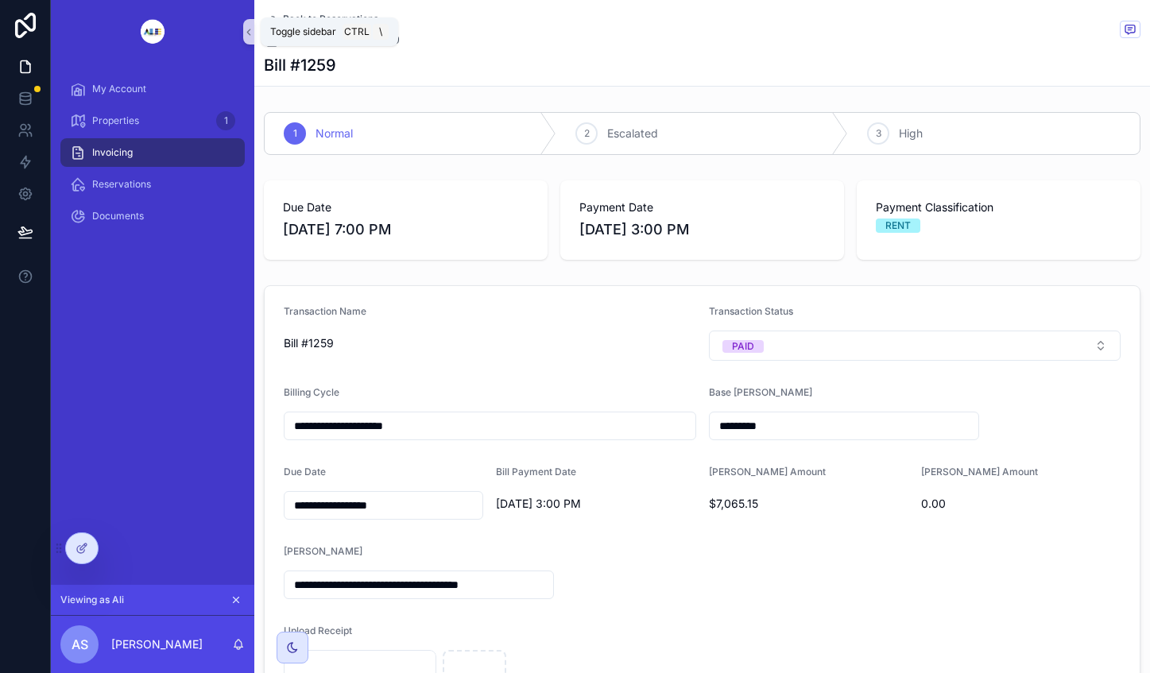
click at [245, 36] on icon "scrollable content" at bounding box center [248, 32] width 11 height 12
